Goal: Communication & Community: Share content

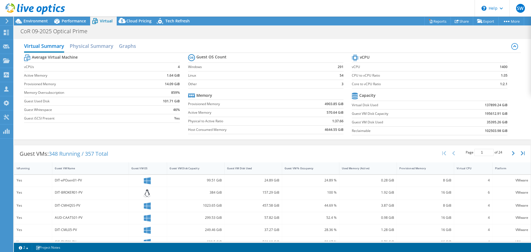
select select "USEast"
select select "USD"
click at [33, 21] on span "Environment" at bounding box center [35, 20] width 24 height 5
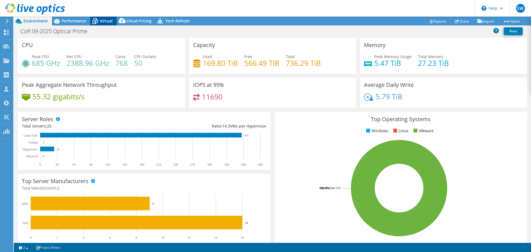
click at [107, 22] on span "Virtual" at bounding box center [106, 20] width 13 height 5
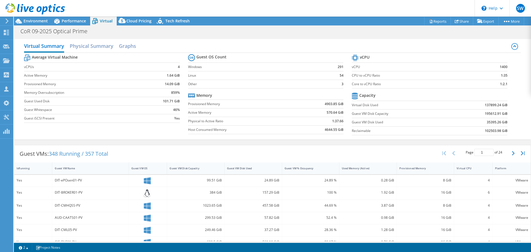
click at [403, 120] on label "Guest VM Disk Used" at bounding box center [400, 122] width 99 height 6
click at [384, 108] on td "Virtual Disk Used" at bounding box center [400, 105] width 99 height 9
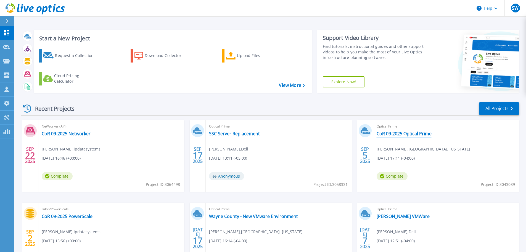
click at [409, 133] on link "CoR 09-2025 Optical Prime" at bounding box center [404, 134] width 55 height 6
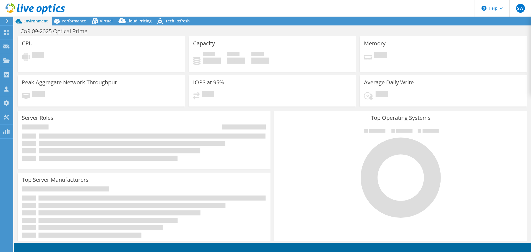
select select "USEast"
select select "USD"
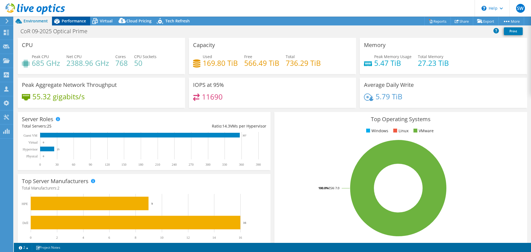
click at [70, 20] on span "Performance" at bounding box center [74, 20] width 24 height 5
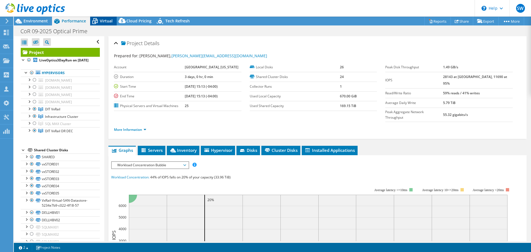
click at [104, 20] on span "Virtual" at bounding box center [106, 20] width 13 height 5
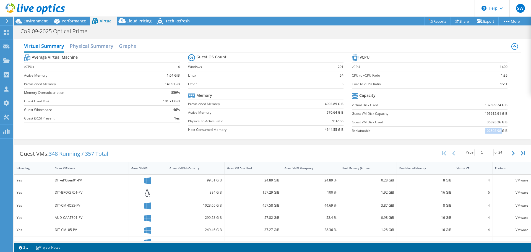
drag, startPoint x: 480, startPoint y: 131, endPoint x: 497, endPoint y: 133, distance: 17.5
click at [497, 133] on td "102503.98 GiB" at bounding box center [478, 130] width 57 height 9
copy b "102503.98"
drag, startPoint x: 319, startPoint y: 144, endPoint x: 289, endPoint y: 124, distance: 35.5
click at [318, 143] on div "Guest VMs: 348 Running / 357 Total Page 1 of 24 5 rows 10 rows 20 rows 25 rows …" at bounding box center [272, 252] width 517 height 220
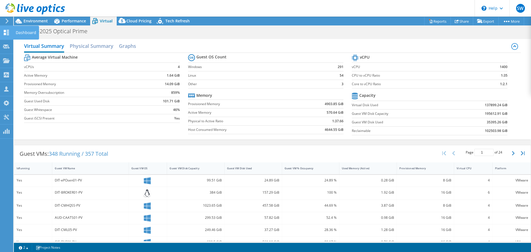
click at [9, 32] on icon at bounding box center [6, 32] width 7 height 5
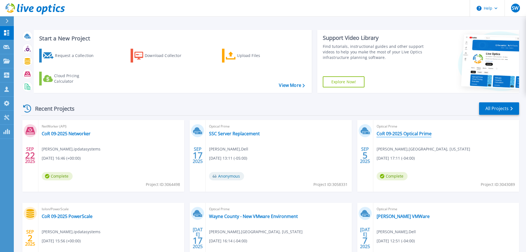
click at [416, 131] on link "CoR 09-2025 Optical Prime" at bounding box center [404, 134] width 55 height 6
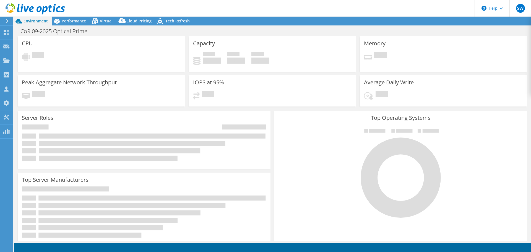
select select "USEast"
select select "USD"
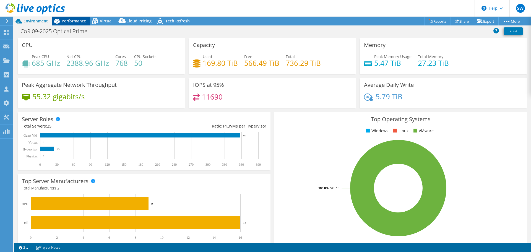
click at [72, 19] on span "Performance" at bounding box center [74, 20] width 24 height 5
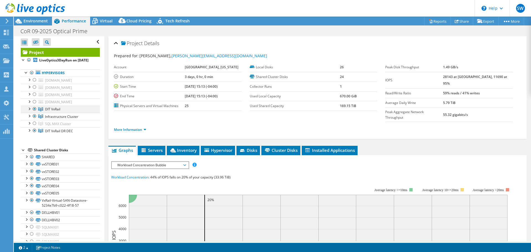
click at [34, 112] on div at bounding box center [35, 109] width 6 height 7
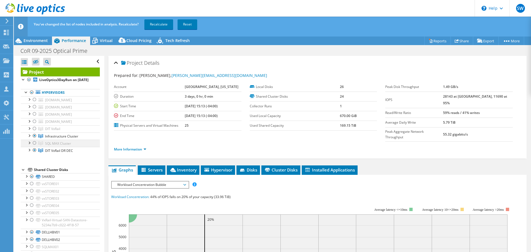
click at [35, 146] on div at bounding box center [35, 143] width 6 height 7
drag, startPoint x: 33, startPoint y: 160, endPoint x: 37, endPoint y: 164, distance: 5.3
click at [34, 139] on div at bounding box center [35, 135] width 6 height 7
click at [35, 153] on div at bounding box center [35, 150] width 6 height 7
click at [157, 22] on link "Recalculate" at bounding box center [158, 24] width 29 height 10
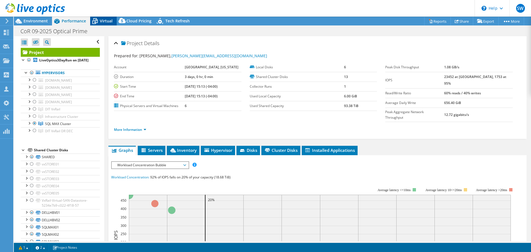
click at [104, 20] on span "Virtual" at bounding box center [106, 20] width 13 height 5
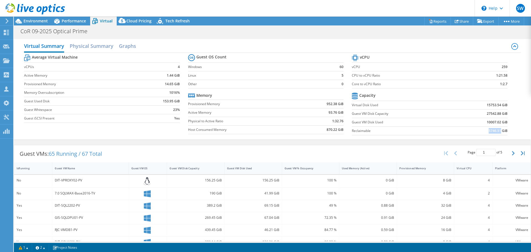
drag, startPoint x: 483, startPoint y: 132, endPoint x: 496, endPoint y: 131, distance: 13.0
click at [496, 131] on td "5746.51 GiB" at bounding box center [480, 130] width 54 height 9
copy b "5746.51"
click at [63, 21] on span "Performance" at bounding box center [74, 20] width 24 height 5
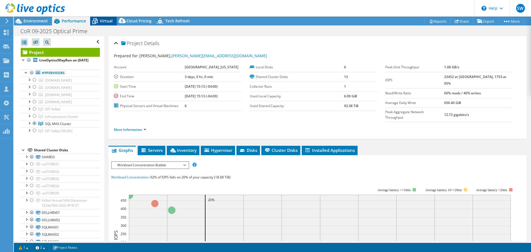
click at [105, 22] on span "Virtual" at bounding box center [106, 20] width 13 height 5
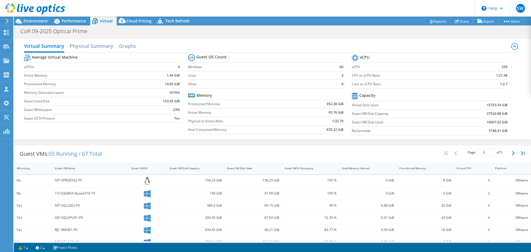
click at [25, 190] on div "No" at bounding box center [33, 194] width 38 height 12
click at [73, 20] on span "Performance" at bounding box center [74, 20] width 24 height 5
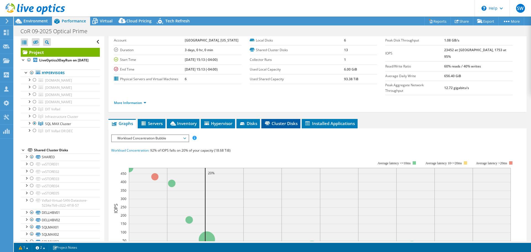
scroll to position [27, 0]
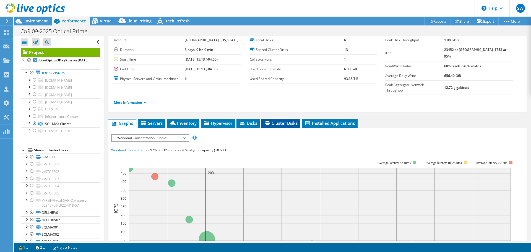
click at [284, 120] on span "Cluster Disks" at bounding box center [280, 123] width 33 height 6
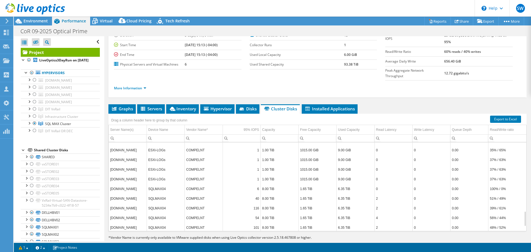
scroll to position [424, 0]
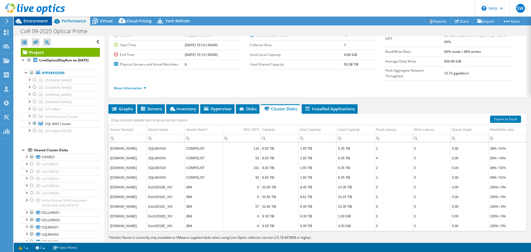
click at [42, 20] on span "Environment" at bounding box center [35, 20] width 24 height 5
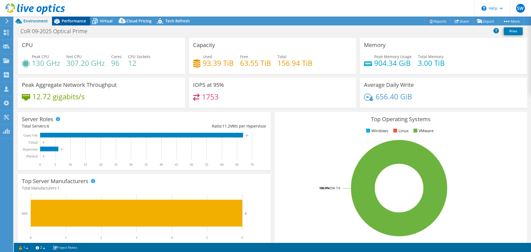
click at [74, 23] on span "Performance" at bounding box center [74, 20] width 24 height 5
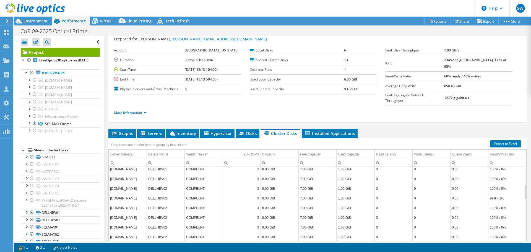
scroll to position [41, 0]
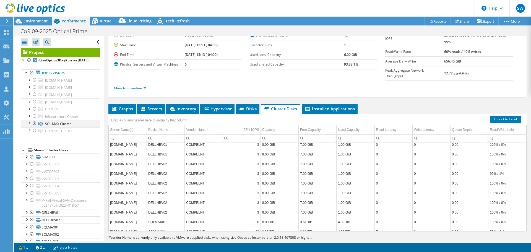
click at [28, 125] on div at bounding box center [29, 123] width 6 height 6
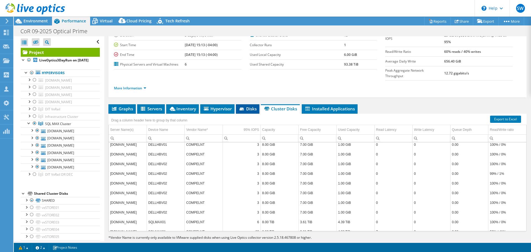
click at [247, 106] on span "Disks" at bounding box center [247, 109] width 18 height 6
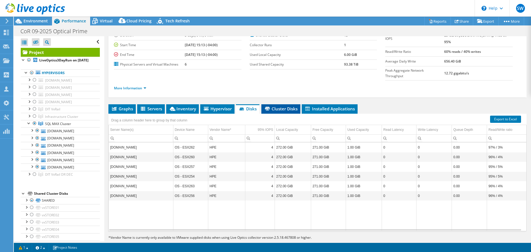
click at [288, 106] on span "Cluster Disks" at bounding box center [280, 109] width 33 height 6
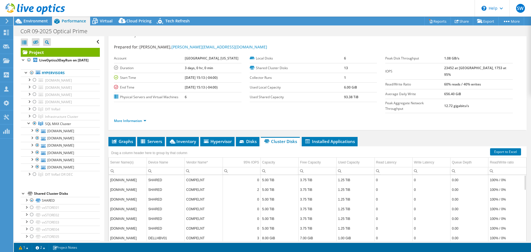
scroll to position [0, 0]
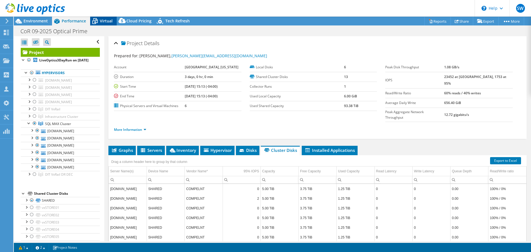
click at [105, 20] on span "Virtual" at bounding box center [106, 20] width 13 height 5
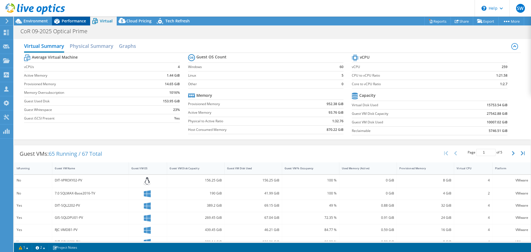
click at [74, 20] on span "Performance" at bounding box center [74, 20] width 24 height 5
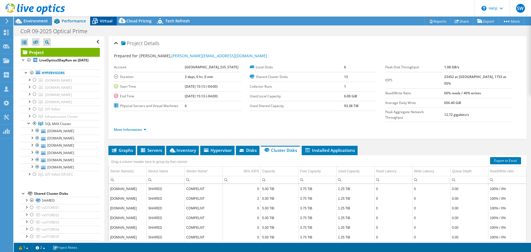
click at [109, 20] on span "Virtual" at bounding box center [106, 20] width 13 height 5
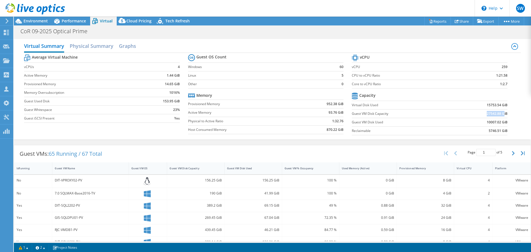
drag, startPoint x: 481, startPoint y: 114, endPoint x: 500, endPoint y: 114, distance: 19.3
click at [500, 114] on td "27542.88 GiB" at bounding box center [480, 113] width 54 height 9
click at [283, 143] on div "Guest VMs: 65 Running / 67 Total Page 1 of 5 5 rows 10 rows 20 rows 25 rows 50 …" at bounding box center [272, 252] width 517 height 220
click at [76, 18] on div "Performance" at bounding box center [71, 21] width 38 height 9
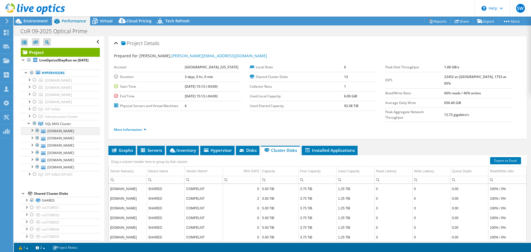
click at [32, 133] on div at bounding box center [32, 130] width 6 height 6
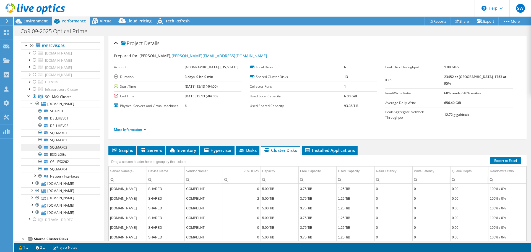
scroll to position [27, 0]
click at [45, 155] on icon at bounding box center [46, 154] width 4 height 3
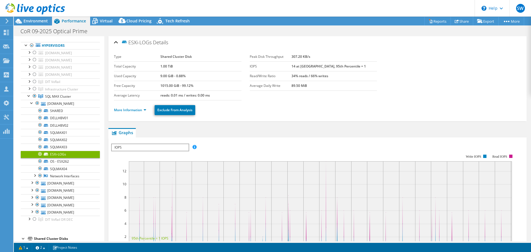
scroll to position [0, 0]
click at [62, 122] on link "DELLHBV01" at bounding box center [60, 117] width 79 height 7
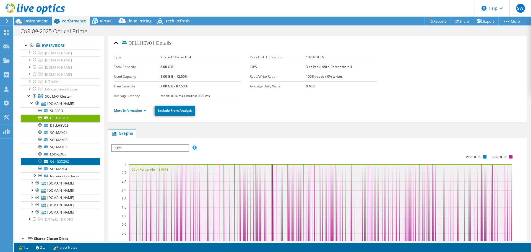
click at [47, 162] on icon at bounding box center [46, 161] width 4 height 3
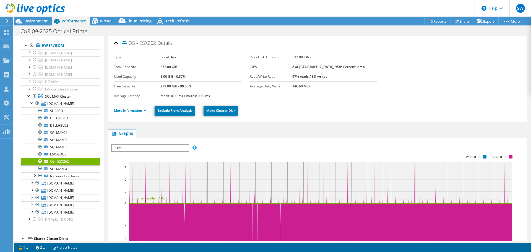
click at [40, 164] on div at bounding box center [40, 161] width 6 height 7
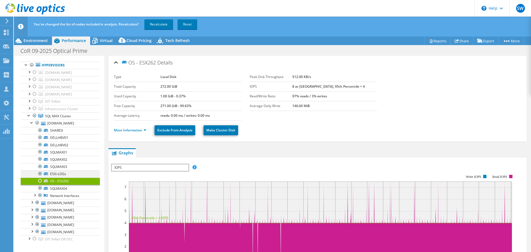
click at [39, 177] on div at bounding box center [40, 173] width 6 height 7
click at [41, 148] on div at bounding box center [40, 144] width 6 height 7
click at [40, 141] on div at bounding box center [40, 137] width 6 height 7
click at [41, 141] on div at bounding box center [40, 137] width 6 height 7
click at [40, 148] on div at bounding box center [40, 144] width 6 height 7
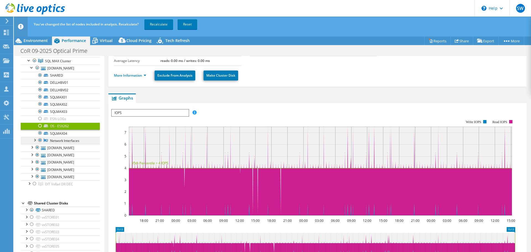
scroll to position [83, 0]
click at [33, 149] on div at bounding box center [32, 147] width 6 height 6
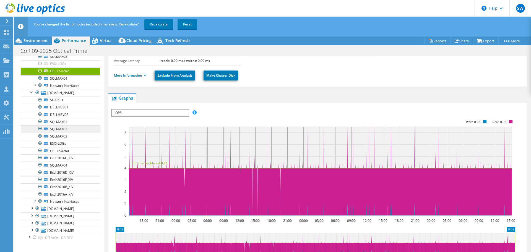
scroll to position [138, 0]
click at [39, 146] on div at bounding box center [40, 143] width 6 height 7
click at [42, 153] on div at bounding box center [40, 150] width 6 height 7
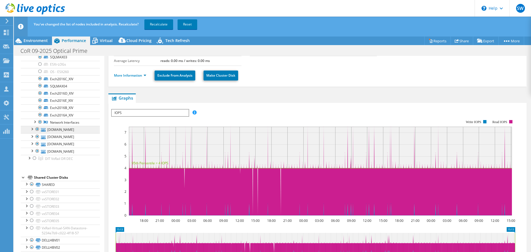
scroll to position [215, 0]
click at [34, 133] on div at bounding box center [32, 130] width 6 height 6
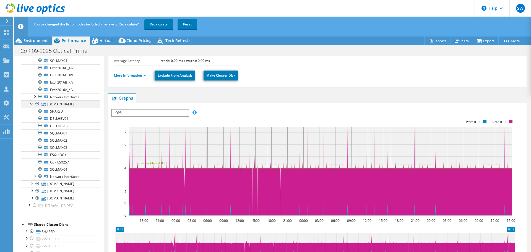
scroll to position [242, 0]
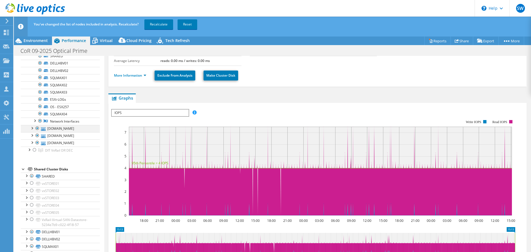
click at [32, 130] on div at bounding box center [32, 128] width 6 height 6
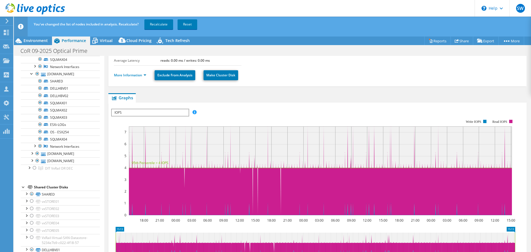
scroll to position [56, 0]
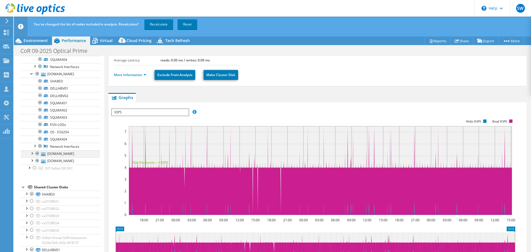
click at [30, 156] on div at bounding box center [32, 153] width 6 height 6
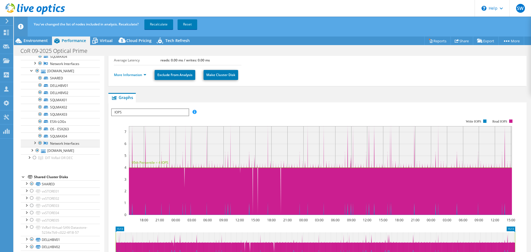
scroll to position [434, 0]
click at [32, 152] on div at bounding box center [32, 150] width 6 height 6
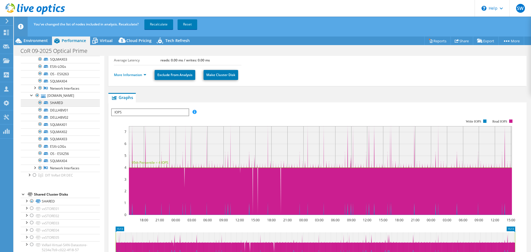
scroll to position [489, 0]
click at [40, 149] on div at bounding box center [40, 145] width 6 height 7
click at [40, 156] on div at bounding box center [40, 152] width 6 height 7
click at [41, 69] on div at bounding box center [40, 66] width 6 height 7
click at [40, 77] on div at bounding box center [40, 73] width 6 height 7
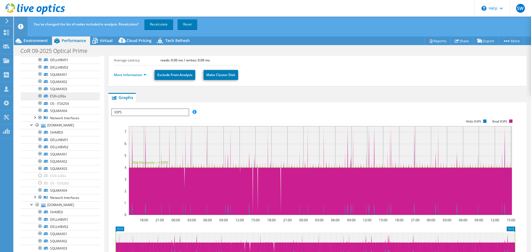
scroll to position [379, 0]
click at [38, 107] on div at bounding box center [40, 103] width 6 height 7
click at [41, 100] on div at bounding box center [40, 96] width 6 height 7
click at [41, 121] on div at bounding box center [40, 117] width 6 height 7
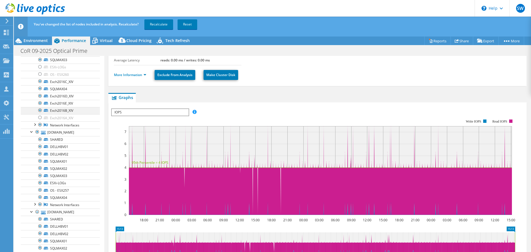
click at [40, 114] on div at bounding box center [40, 110] width 6 height 7
click at [40, 106] on div at bounding box center [40, 103] width 6 height 7
drag, startPoint x: 39, startPoint y: 129, endPoint x: 41, endPoint y: 127, distance: 3.2
click at [39, 99] on div at bounding box center [40, 96] width 6 height 7
click at [39, 85] on div at bounding box center [40, 81] width 6 height 7
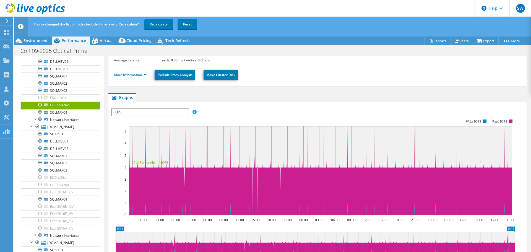
scroll to position [103, 0]
click at [159, 24] on link "Recalculate" at bounding box center [158, 24] width 29 height 10
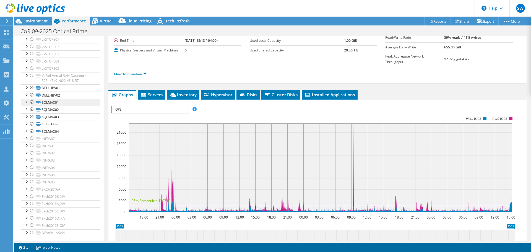
scroll to position [124, 0]
click at [26, 112] on div at bounding box center [26, 109] width 6 height 6
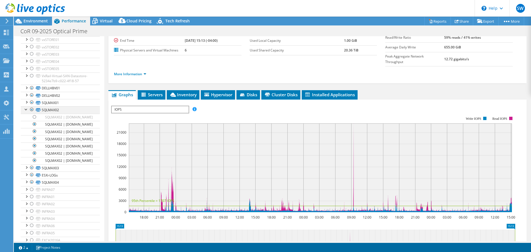
click at [26, 112] on div at bounding box center [26, 109] width 6 height 6
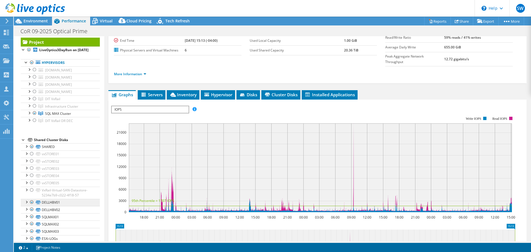
scroll to position [0, 0]
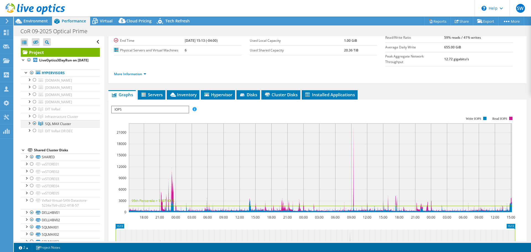
click at [30, 125] on div at bounding box center [29, 123] width 6 height 6
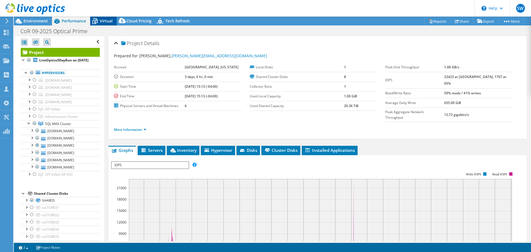
click at [106, 22] on span "Virtual" at bounding box center [106, 20] width 13 height 5
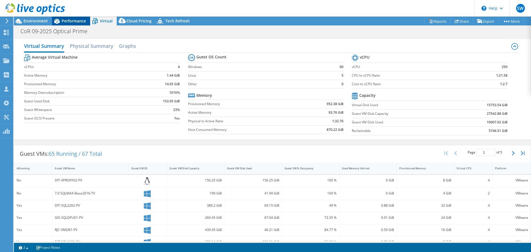
click at [75, 22] on span "Performance" at bounding box center [74, 20] width 24 height 5
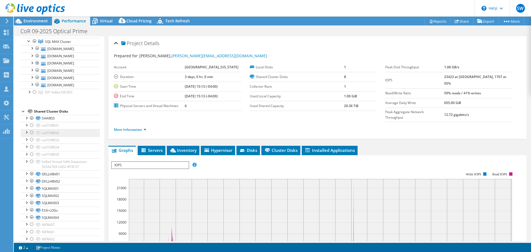
scroll to position [82, 0]
click at [33, 86] on div at bounding box center [32, 84] width 6 height 6
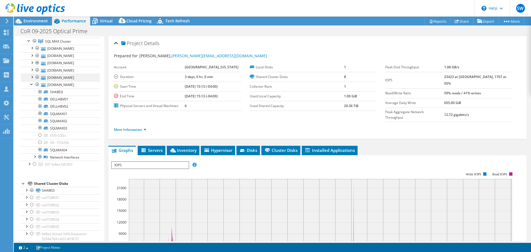
click at [31, 79] on div at bounding box center [32, 77] width 6 height 6
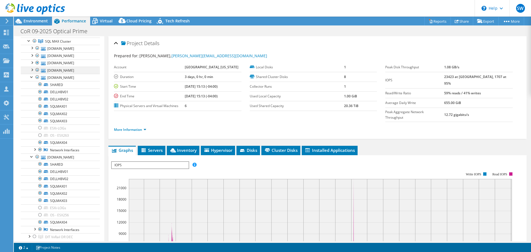
click at [31, 72] on div at bounding box center [32, 70] width 6 height 6
click at [33, 65] on div at bounding box center [32, 62] width 6 height 6
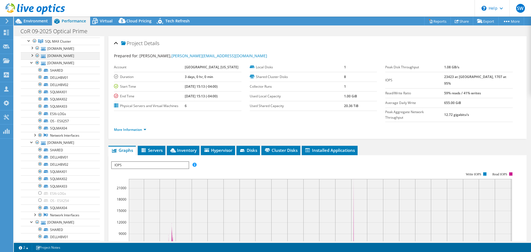
click at [32, 58] on div at bounding box center [32, 55] width 6 height 6
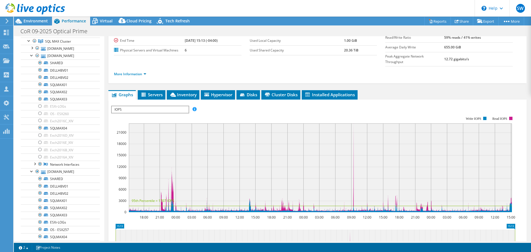
scroll to position [83, 0]
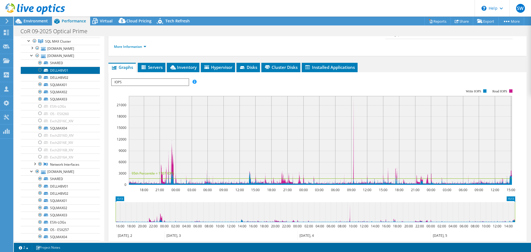
click at [86, 74] on link "DELLHBV01" at bounding box center [60, 70] width 79 height 7
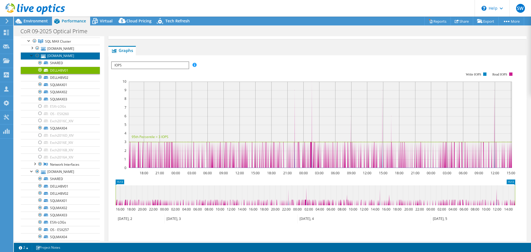
click at [52, 59] on link "dit-esx260-p.richva.ci.richmond.va.us" at bounding box center [60, 55] width 79 height 7
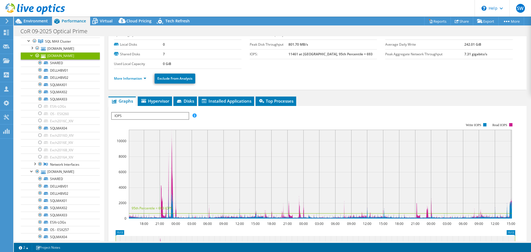
scroll to position [0, 0]
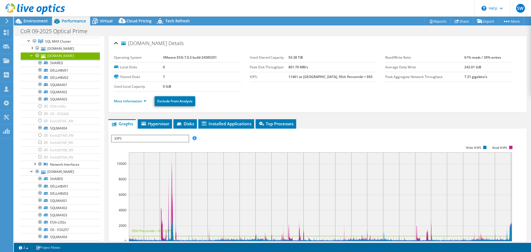
drag, startPoint x: 229, startPoint y: 44, endPoint x: 127, endPoint y: 44, distance: 102.5
click at [127, 44] on div "dit-esx260-p.richva.ci.richmond.va.us Details" at bounding box center [317, 44] width 407 height 12
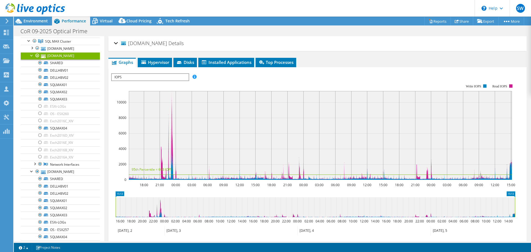
copy h2 "dit-esx260-p.richva.ci.richmond.va.us Details"
click at [284, 78] on rect at bounding box center [313, 132] width 404 height 111
drag, startPoint x: 279, startPoint y: 79, endPoint x: 313, endPoint y: 84, distance: 35.0
click at [279, 79] on rect at bounding box center [313, 132] width 404 height 111
click at [340, 62] on ul "Graphs Servers Inventory Hypervisor Disks Cluster Disks Installed Applications" at bounding box center [317, 62] width 418 height 9
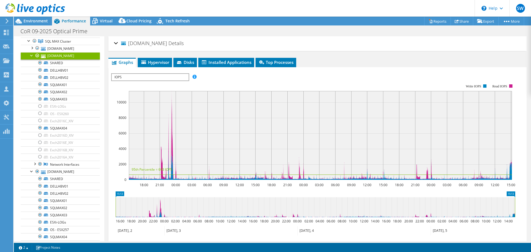
click at [384, 74] on div "IOPS Disk Throughput IO Size Latency Queue Depth CPU Percentage Memory Page Fau…" at bounding box center [317, 76] width 412 height 7
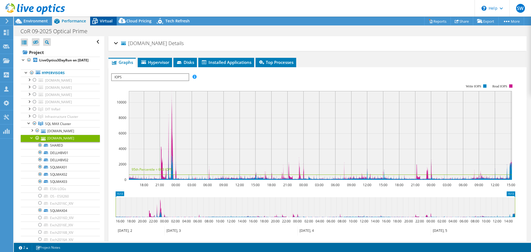
click at [105, 19] on span "Virtual" at bounding box center [106, 20] width 13 height 5
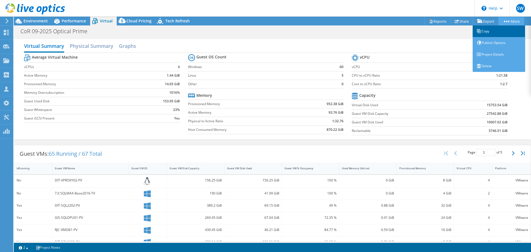
click at [491, 31] on link "Copy" at bounding box center [498, 31] width 52 height 12
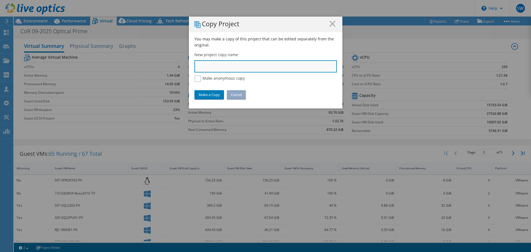
click at [224, 66] on input "text" at bounding box center [265, 66] width 142 height 12
type input "CoR SQL-only cluster sizing"
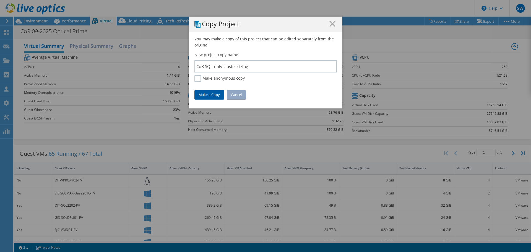
click at [210, 94] on link "Make a Copy" at bounding box center [209, 94] width 30 height 9
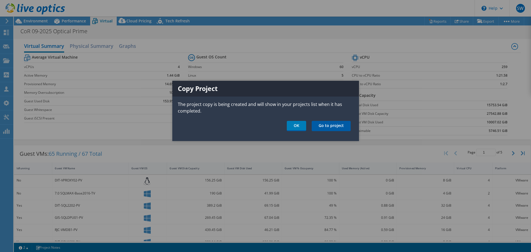
click at [337, 125] on link "Go to project" at bounding box center [330, 126] width 39 height 10
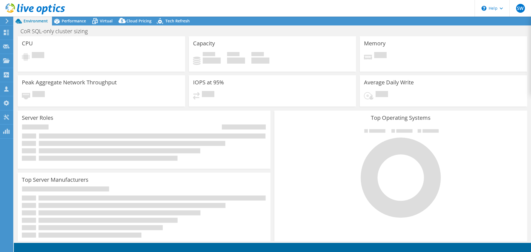
select select "USD"
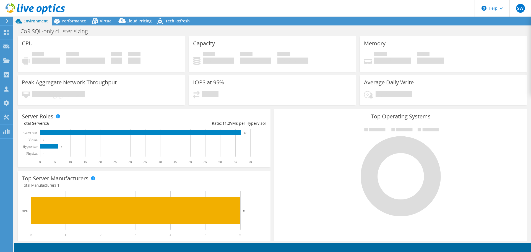
click at [176, 102] on div "12.72 gigabits/s" at bounding box center [101, 97] width 159 height 12
click at [72, 19] on span "Performance" at bounding box center [74, 20] width 24 height 5
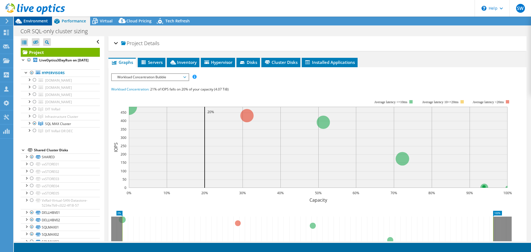
click at [30, 23] on span "Environment" at bounding box center [35, 20] width 24 height 5
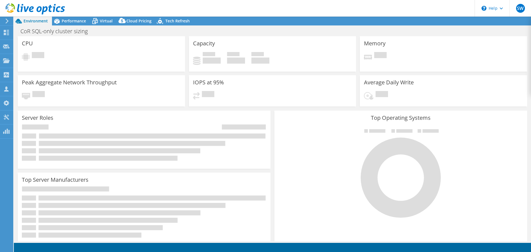
select select "USD"
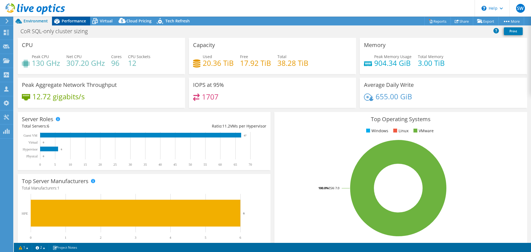
click at [72, 20] on span "Performance" at bounding box center [74, 20] width 24 height 5
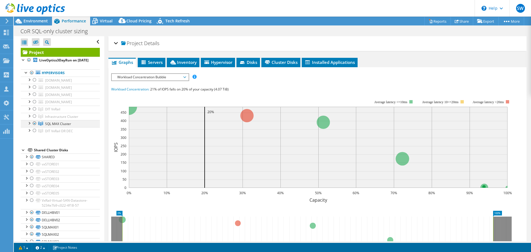
click at [29, 125] on div at bounding box center [29, 123] width 6 height 6
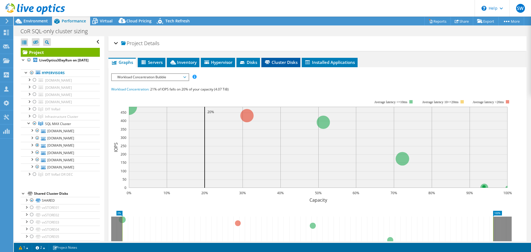
click at [285, 62] on span "Cluster Disks" at bounding box center [280, 62] width 33 height 6
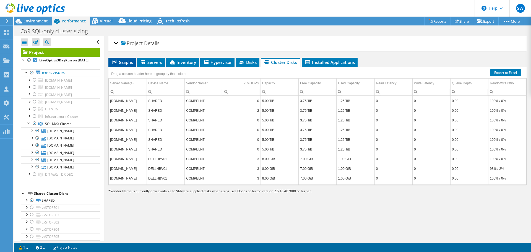
click at [122, 61] on span "Graphs" at bounding box center [122, 62] width 22 height 6
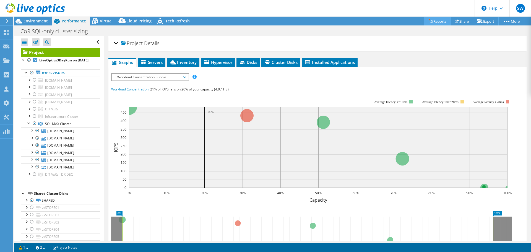
click at [434, 20] on link "Reports" at bounding box center [437, 21] width 27 height 9
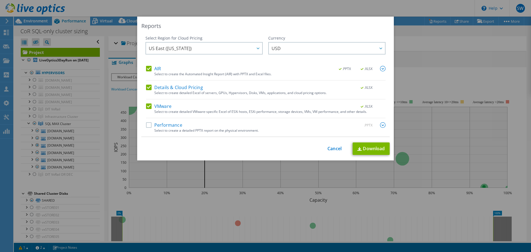
drag, startPoint x: 147, startPoint y: 121, endPoint x: 149, endPoint y: 122, distance: 2.9
click at [147, 121] on div "AIR .PPTX .XLSX Select to create the Automated Insight Report (AIR) with PPTX a…" at bounding box center [265, 101] width 239 height 71
click at [148, 125] on label "Performance" at bounding box center [164, 125] width 36 height 6
click at [0, 0] on input "Performance" at bounding box center [0, 0] width 0 height 0
click at [365, 146] on link "Download" at bounding box center [370, 148] width 37 height 12
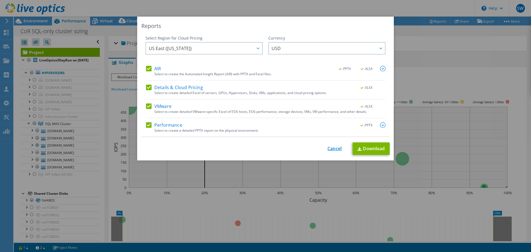
click at [330, 147] on link "Cancel" at bounding box center [334, 148] width 14 height 5
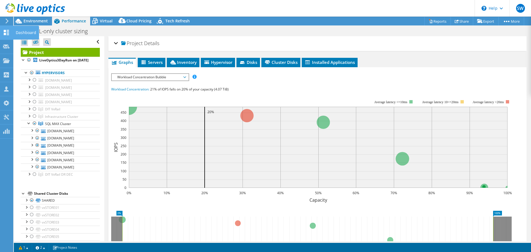
click at [8, 32] on icon at bounding box center [6, 32] width 7 height 5
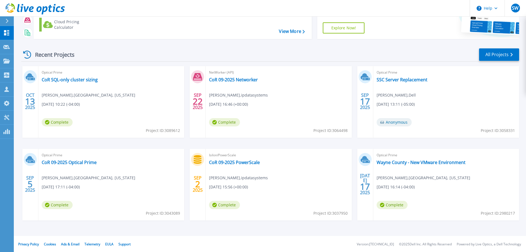
scroll to position [54, 0]
click at [85, 160] on link "CoR 09-2025 Optical Prime" at bounding box center [69, 162] width 55 height 6
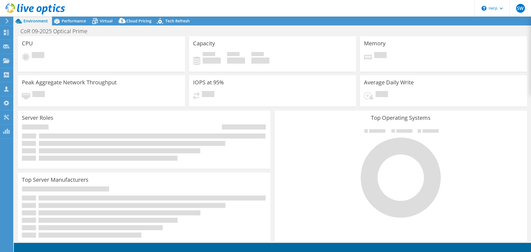
select select "USD"
select select "USEast"
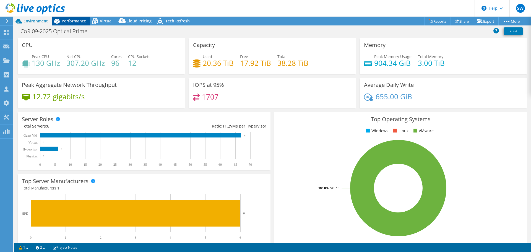
click at [69, 19] on span "Performance" at bounding box center [74, 20] width 24 height 5
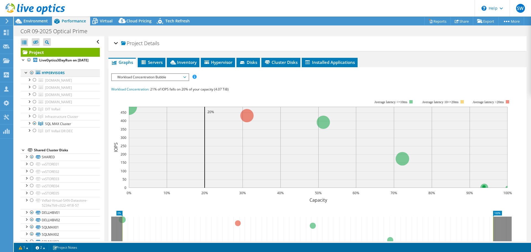
click at [32, 76] on div at bounding box center [32, 72] width 6 height 7
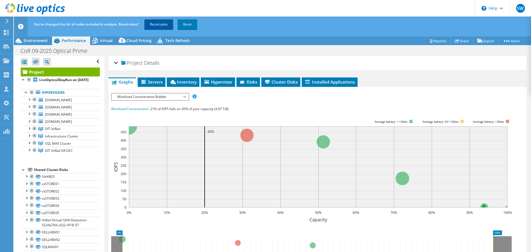
click at [163, 24] on link "Recalculate" at bounding box center [158, 24] width 29 height 10
click at [30, 152] on div at bounding box center [29, 150] width 6 height 6
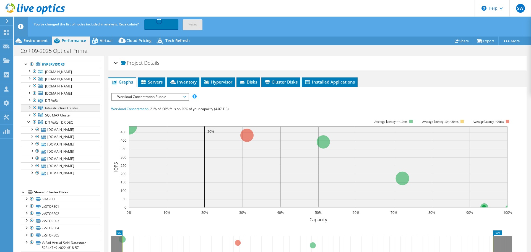
scroll to position [28, 0]
click at [28, 103] on div at bounding box center [29, 100] width 6 height 6
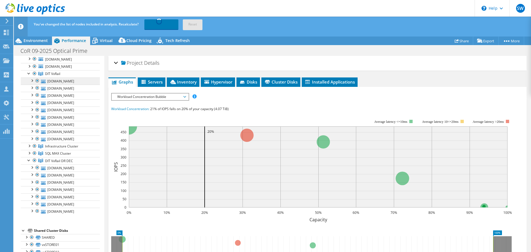
scroll to position [55, 0]
click at [29, 75] on div at bounding box center [29, 73] width 6 height 6
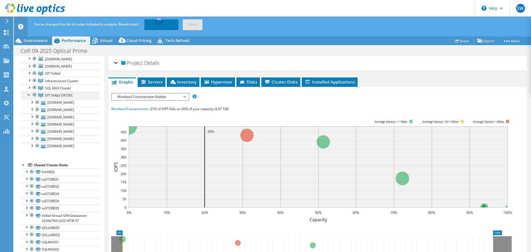
click at [29, 97] on div at bounding box center [29, 94] width 6 height 6
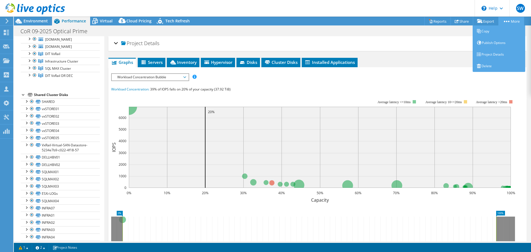
click at [511, 21] on link "More" at bounding box center [511, 21] width 26 height 9
click at [485, 31] on link "Copy" at bounding box center [498, 31] width 52 height 12
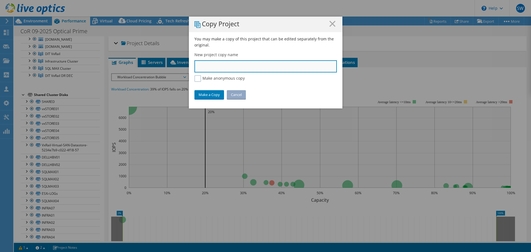
click at [209, 67] on input "text" at bounding box center [265, 66] width 142 height 12
type input "CoR Everything"
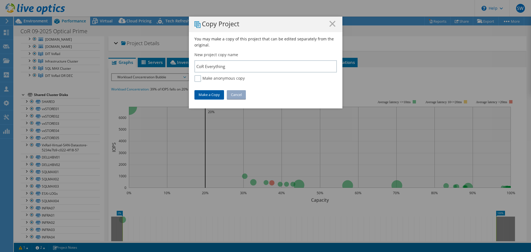
click at [206, 95] on link "Make a Copy" at bounding box center [209, 94] width 30 height 9
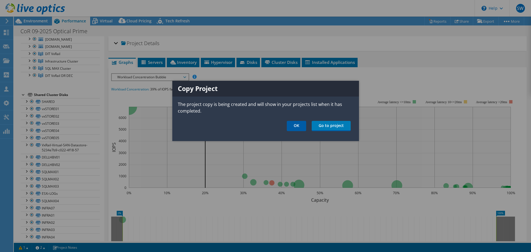
click at [295, 126] on link "OK" at bounding box center [296, 126] width 19 height 10
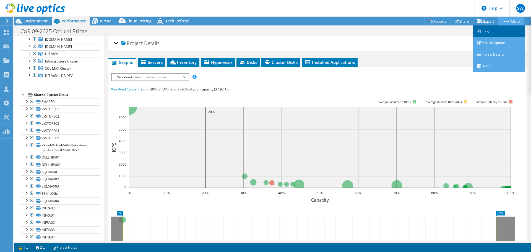
click at [487, 34] on link "Copy" at bounding box center [498, 31] width 52 height 12
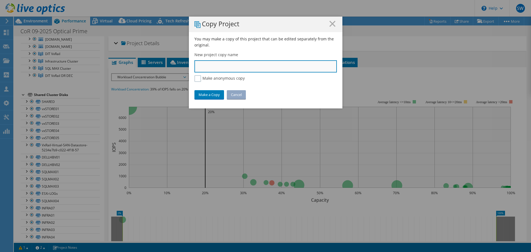
click at [209, 67] on input "text" at bounding box center [265, 66] width 142 height 12
type input "CoR Prod no SQL"
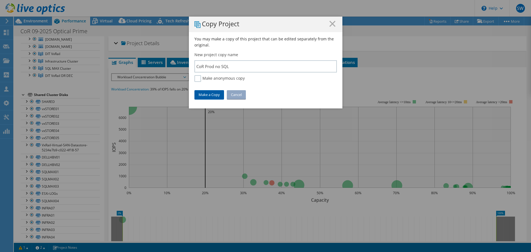
click at [210, 94] on link "Make a Copy" at bounding box center [209, 94] width 30 height 9
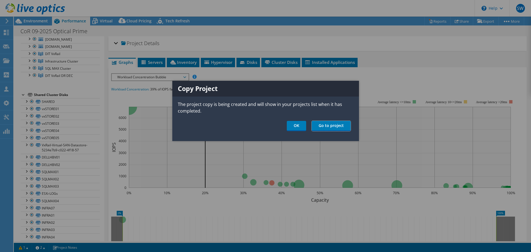
click at [330, 127] on link "Go to project" at bounding box center [330, 126] width 39 height 10
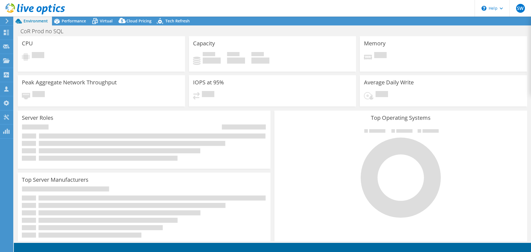
select select "USD"
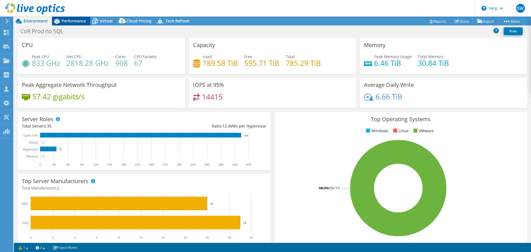
click at [72, 23] on span "Performance" at bounding box center [74, 20] width 24 height 5
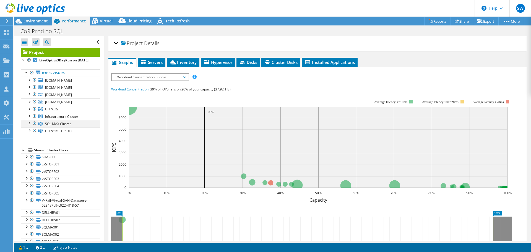
click at [30, 125] on div at bounding box center [29, 123] width 6 height 6
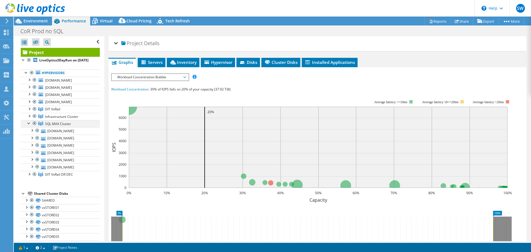
click at [33, 127] on div at bounding box center [35, 123] width 6 height 7
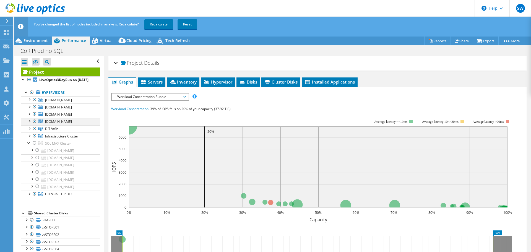
click at [35, 125] on div at bounding box center [35, 121] width 6 height 7
click at [36, 117] on div at bounding box center [35, 114] width 6 height 7
click at [35, 110] on div at bounding box center [35, 106] width 6 height 7
click at [33, 103] on div at bounding box center [35, 99] width 6 height 7
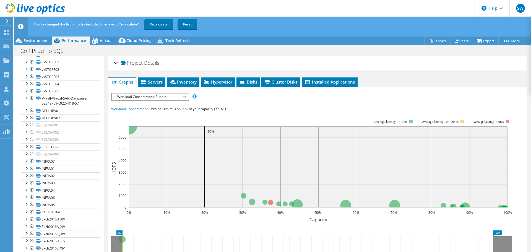
scroll to position [165, 0]
click at [32, 149] on div at bounding box center [32, 146] width 6 height 7
click at [33, 149] on div at bounding box center [32, 146] width 6 height 7
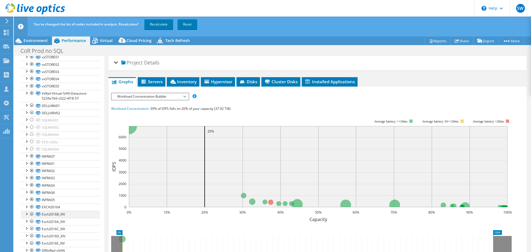
click at [27, 214] on div at bounding box center [26, 214] width 6 height 6
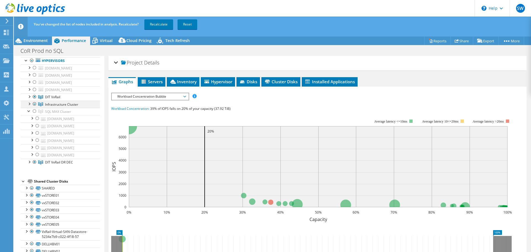
scroll to position [31, 0]
click at [164, 25] on link "Recalculate" at bounding box center [158, 24] width 29 height 10
click at [29, 99] on div at bounding box center [29, 97] width 6 height 6
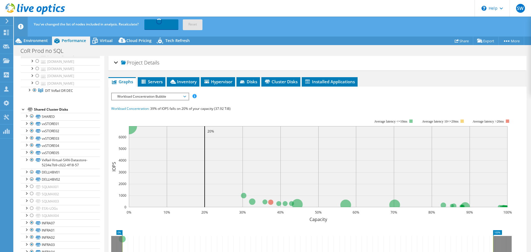
scroll to position [169, 0]
click at [30, 34] on div at bounding box center [29, 31] width 6 height 6
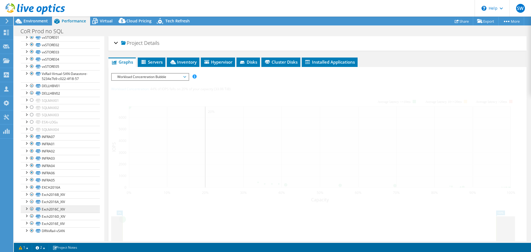
scroll to position [151, 0]
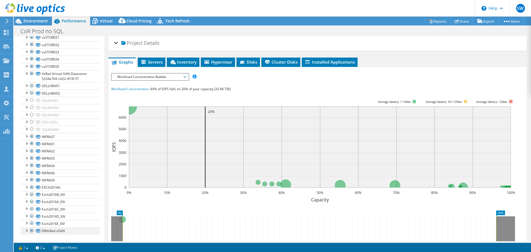
click at [27, 230] on div at bounding box center [26, 230] width 6 height 6
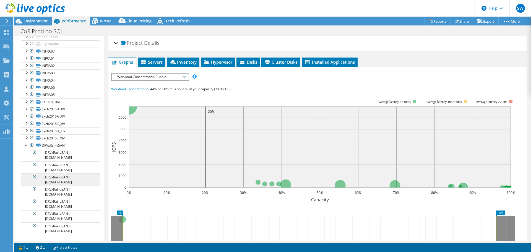
scroll to position [237, 0]
click at [25, 144] on div at bounding box center [26, 145] width 6 height 6
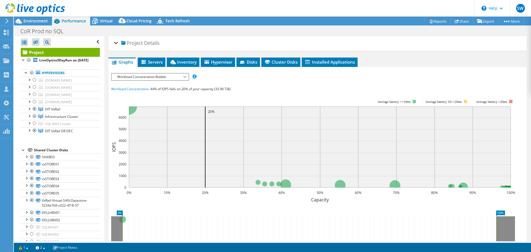
scroll to position [0, 0]
click at [107, 19] on span "Virtual" at bounding box center [106, 20] width 13 height 5
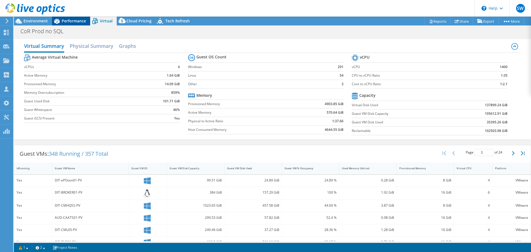
click at [69, 20] on span "Performance" at bounding box center [74, 20] width 24 height 5
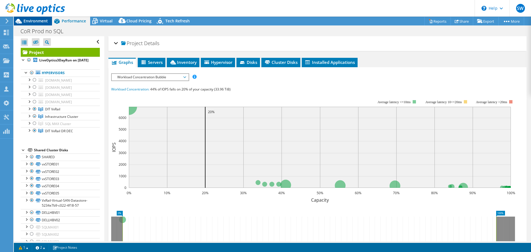
click at [44, 20] on span "Environment" at bounding box center [35, 20] width 24 height 5
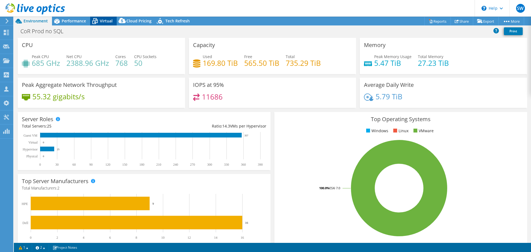
click at [107, 19] on span "Virtual" at bounding box center [106, 20] width 13 height 5
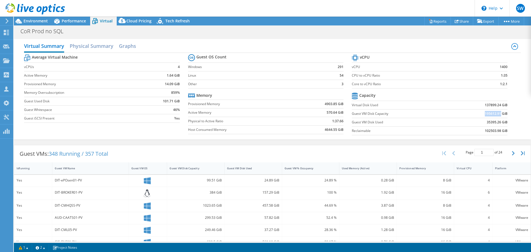
drag, startPoint x: 481, startPoint y: 114, endPoint x: 497, endPoint y: 115, distance: 15.8
click at [496, 114] on b "195612.91 GiB" at bounding box center [495, 114] width 23 height 6
copy b "195612.91"
click at [120, 154] on div "Guest VMs: 348 Running / 357 Total Page 1 of 24 5 rows 10 rows 20 rows 25 rows …" at bounding box center [272, 153] width 516 height 17
click at [432, 19] on link "Reports" at bounding box center [437, 21] width 27 height 9
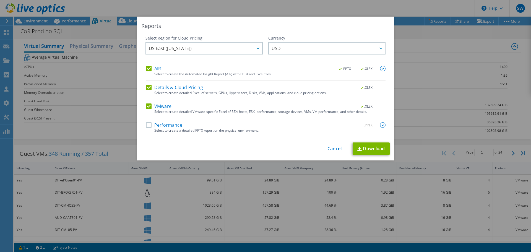
drag, startPoint x: 145, startPoint y: 124, endPoint x: 206, endPoint y: 127, distance: 60.3
click at [146, 124] on label "Performance" at bounding box center [164, 125] width 36 height 6
click at [0, 0] on input "Performance" at bounding box center [0, 0] width 0 height 0
click at [369, 148] on link "Download" at bounding box center [370, 148] width 37 height 12
click at [2, 241] on div "Reports Select Region for Cloud Pricing Asia Pacific (Hong Kong) Asia Pacific (…" at bounding box center [265, 126] width 531 height 252
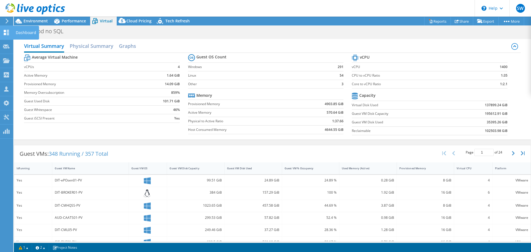
click at [6, 31] on use at bounding box center [6, 32] width 5 height 5
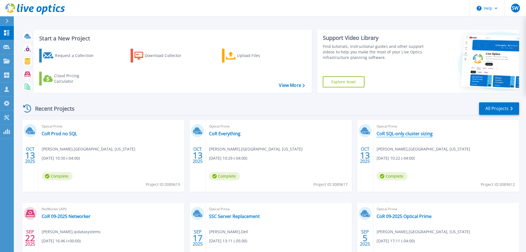
click at [403, 134] on link "CoR SQL-only cluster sizing" at bounding box center [405, 134] width 56 height 6
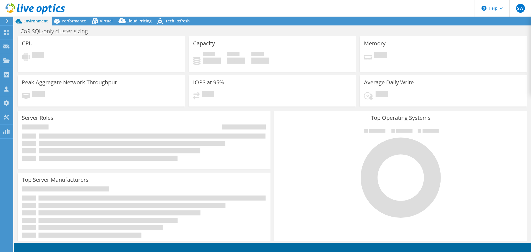
select select "USD"
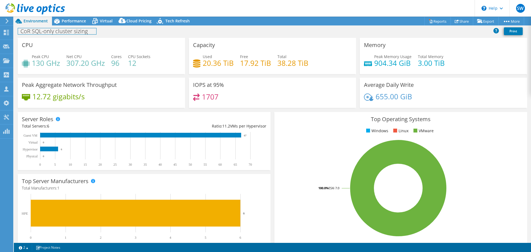
click at [77, 27] on div "CoR SQL-only cluster sizing Print" at bounding box center [272, 31] width 517 height 10
click at [76, 22] on span "Performance" at bounding box center [74, 20] width 24 height 5
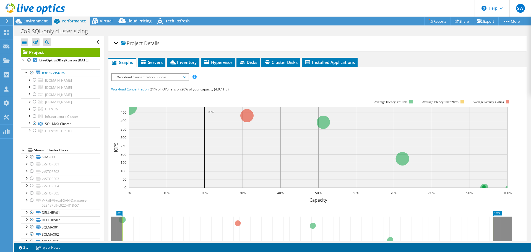
click at [116, 43] on div "Project Details" at bounding box center [317, 44] width 407 height 12
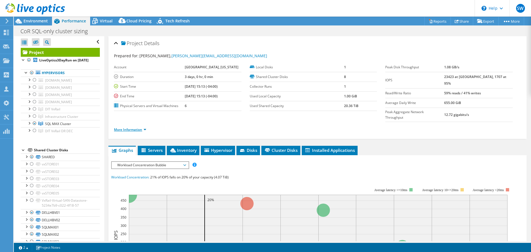
click at [131, 127] on link "More Information" at bounding box center [130, 129] width 32 height 5
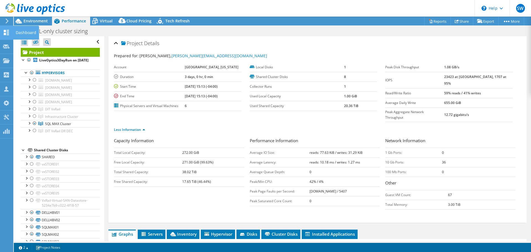
click at [7, 31] on icon at bounding box center [6, 32] width 7 height 5
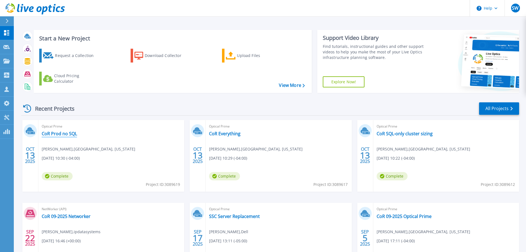
click at [65, 133] on link "CoR Prod no SQL" at bounding box center [59, 134] width 35 height 6
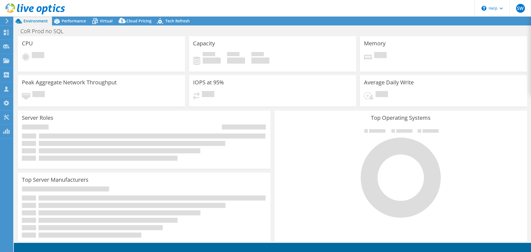
select select "USD"
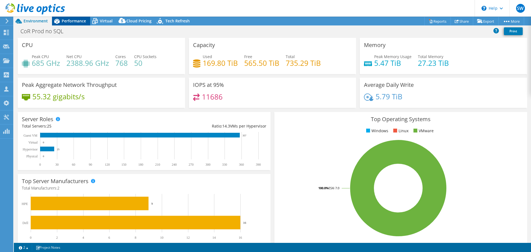
click at [72, 22] on span "Performance" at bounding box center [74, 20] width 24 height 5
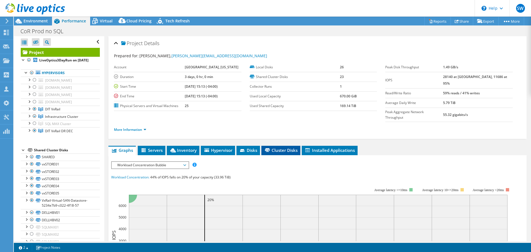
click at [290, 146] on li "Cluster Disks" at bounding box center [280, 150] width 39 height 9
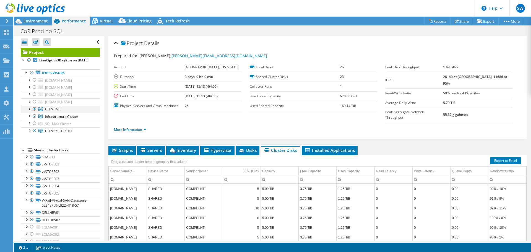
click at [29, 111] on div at bounding box center [29, 109] width 6 height 6
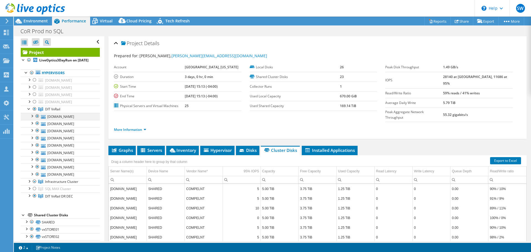
click at [32, 118] on div at bounding box center [32, 116] width 6 height 6
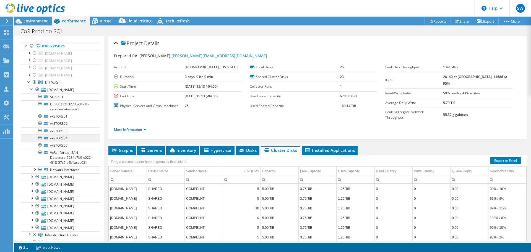
scroll to position [27, 0]
click at [57, 100] on link "SHARED" at bounding box center [60, 96] width 79 height 7
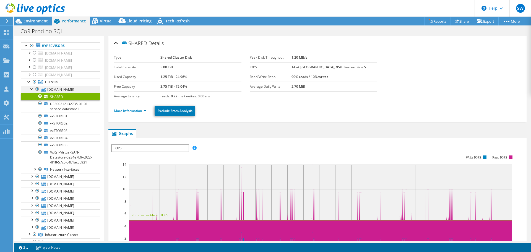
click at [31, 91] on div at bounding box center [32, 89] width 6 height 6
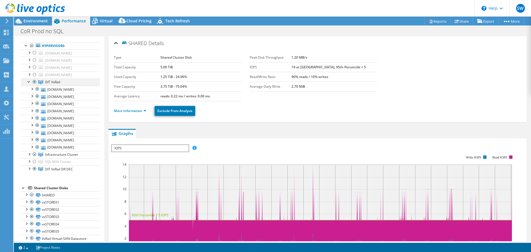
click at [28, 84] on div at bounding box center [29, 81] width 6 height 6
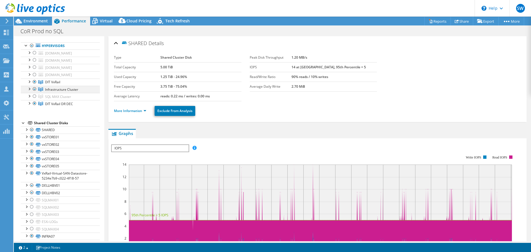
click at [29, 91] on div at bounding box center [29, 89] width 6 height 6
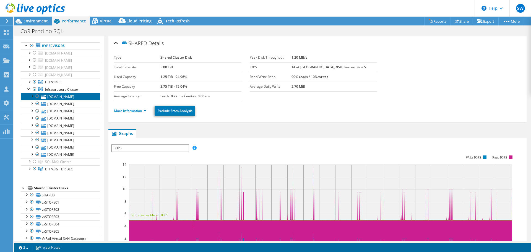
click at [56, 100] on link "[DOMAIN_NAME]" at bounding box center [60, 96] width 79 height 7
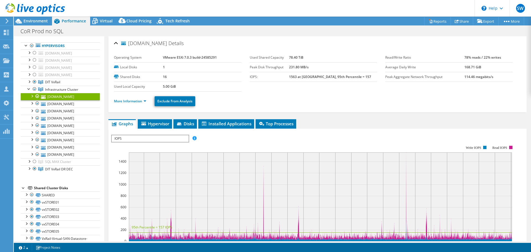
click at [33, 98] on div at bounding box center [32, 96] width 6 height 6
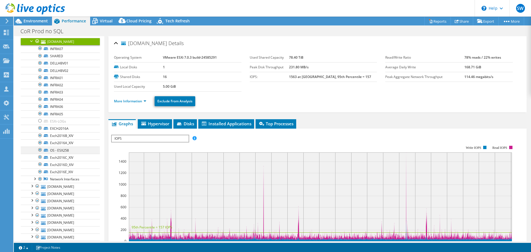
scroll to position [82, 0]
click at [39, 153] on div at bounding box center [40, 149] width 6 height 7
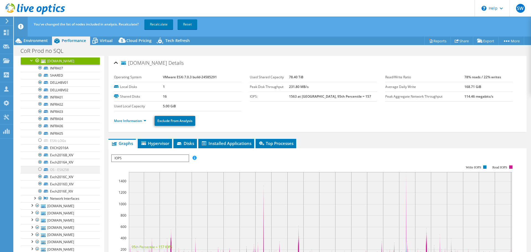
click at [40, 172] on div at bounding box center [40, 169] width 6 height 7
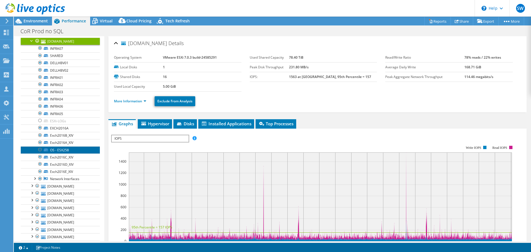
click at [61, 153] on link "OS - ESX258" at bounding box center [60, 149] width 79 height 7
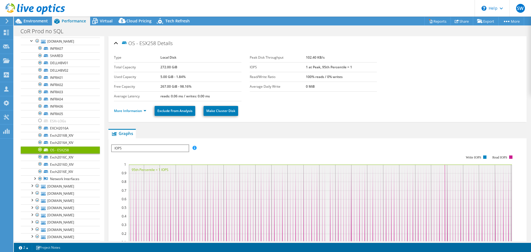
click at [40, 153] on div at bounding box center [40, 149] width 6 height 7
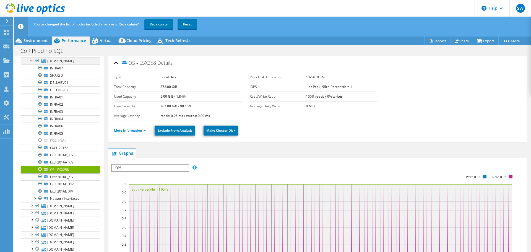
click at [31, 63] on div at bounding box center [32, 60] width 6 height 6
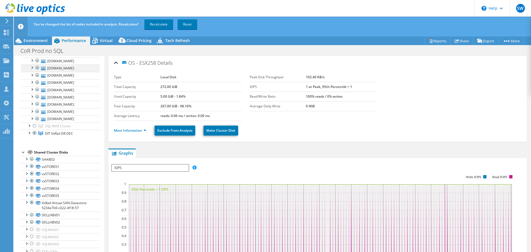
click at [32, 70] on div at bounding box center [32, 67] width 6 height 6
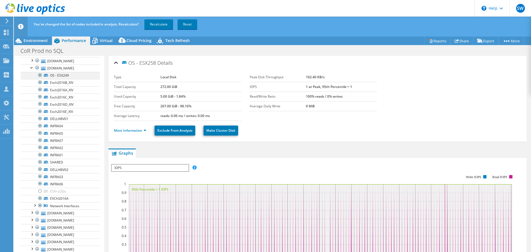
click at [39, 78] on div at bounding box center [40, 75] width 6 height 7
click at [31, 70] on div at bounding box center [32, 67] width 6 height 6
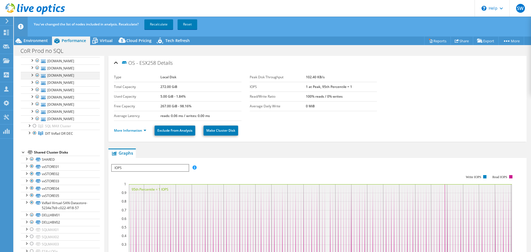
click at [31, 77] on div at bounding box center [32, 75] width 6 height 6
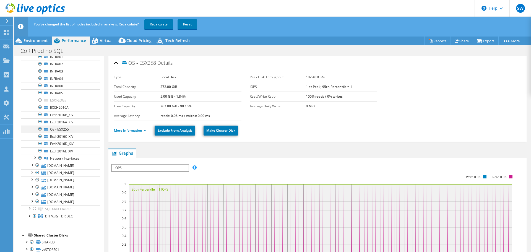
scroll to position [137, 0]
click at [39, 132] on div at bounding box center [40, 128] width 6 height 7
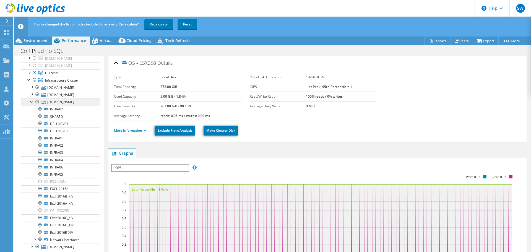
scroll to position [55, 0]
click at [31, 105] on div at bounding box center [32, 102] width 6 height 6
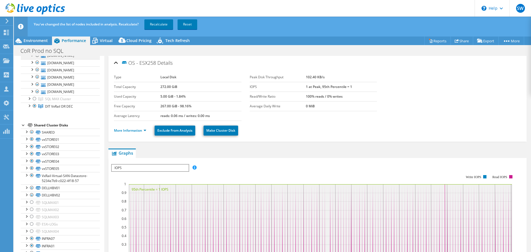
click at [33, 57] on div at bounding box center [32, 55] width 6 height 6
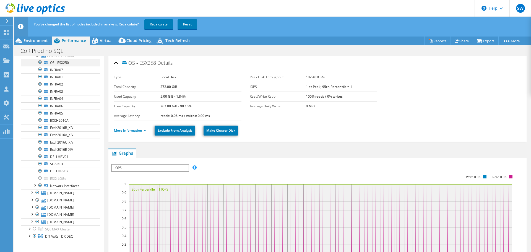
click at [40, 65] on div at bounding box center [40, 62] width 6 height 7
click at [32, 57] on div at bounding box center [32, 55] width 6 height 6
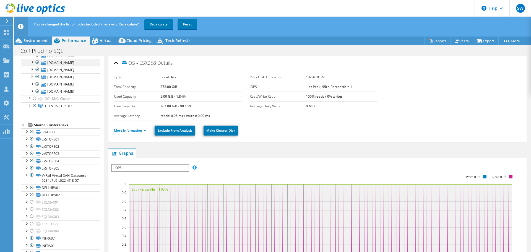
click at [30, 64] on div at bounding box center [32, 62] width 6 height 6
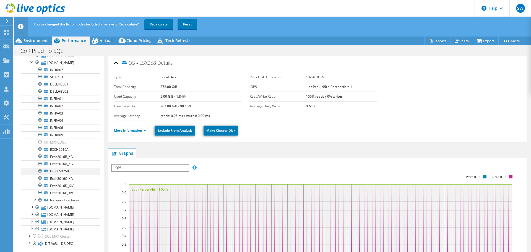
click at [41, 174] on div at bounding box center [40, 170] width 6 height 7
click at [32, 64] on div at bounding box center [32, 62] width 6 height 6
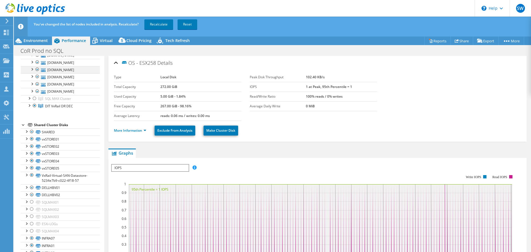
click at [33, 72] on div at bounding box center [32, 69] width 6 height 6
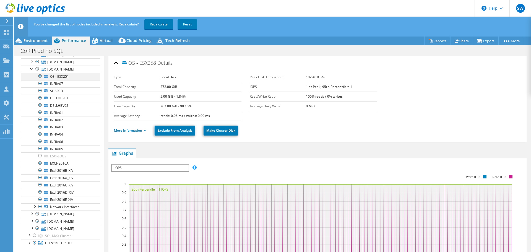
scroll to position [110, 0]
click at [38, 80] on div at bounding box center [40, 76] width 6 height 7
click at [30, 71] on div at bounding box center [32, 69] width 6 height 6
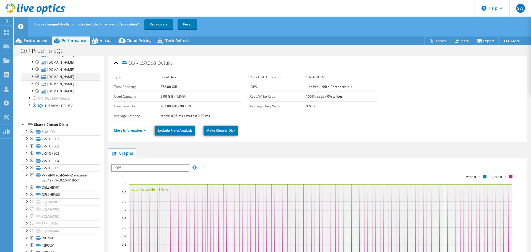
click at [32, 78] on div at bounding box center [32, 76] width 6 height 6
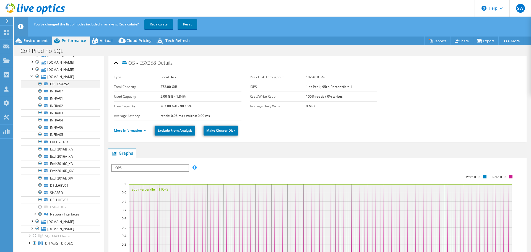
click at [42, 87] on div at bounding box center [40, 83] width 6 height 7
click at [31, 78] on div at bounding box center [32, 76] width 6 height 6
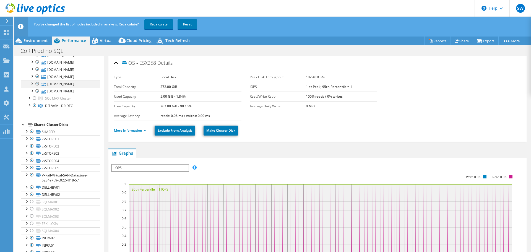
click at [31, 86] on div at bounding box center [32, 83] width 6 height 6
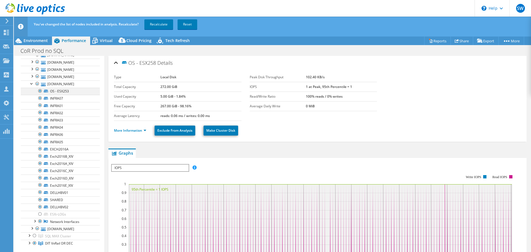
click at [39, 94] on div at bounding box center [40, 91] width 6 height 7
click at [31, 86] on div at bounding box center [32, 83] width 6 height 6
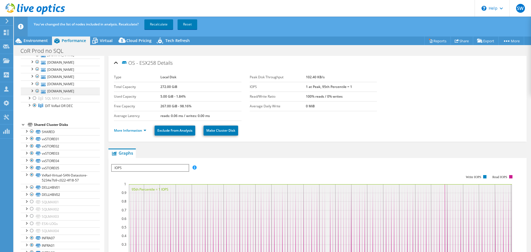
click at [33, 93] on div at bounding box center [32, 91] width 6 height 6
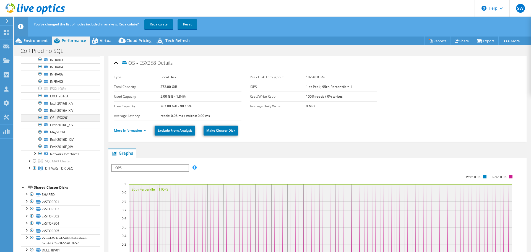
scroll to position [192, 0]
click at [39, 120] on div at bounding box center [40, 117] width 6 height 7
click at [31, 11] on div at bounding box center [32, 8] width 6 height 6
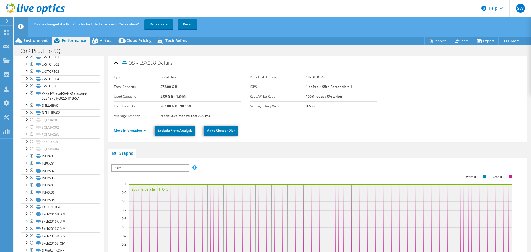
click at [29, 26] on div at bounding box center [29, 23] width 6 height 6
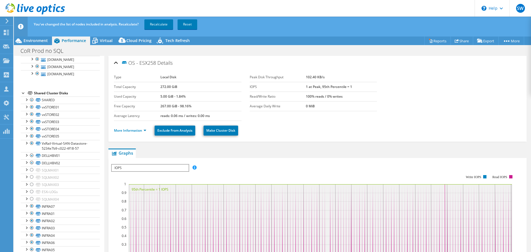
click at [31, 32] on div at bounding box center [32, 30] width 6 height 6
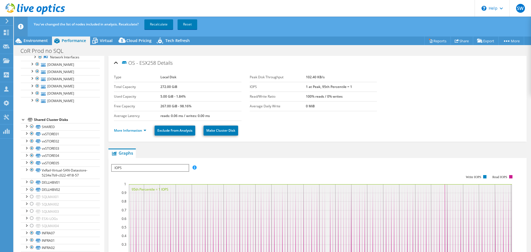
click at [54, 46] on link "DE300212132323-01-01-service-datastore1" at bounding box center [60, 40] width 79 height 12
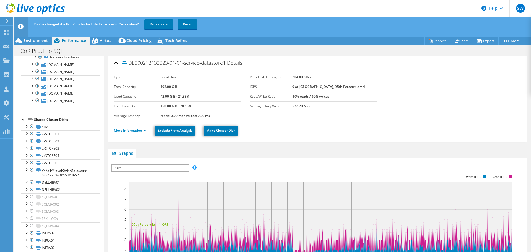
click at [40, 41] on div at bounding box center [40, 37] width 6 height 7
click at [31, 32] on div at bounding box center [32, 30] width 6 height 6
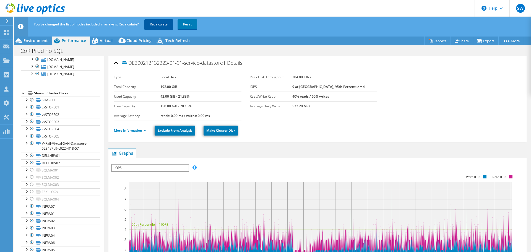
click at [160, 23] on link "Recalculate" at bounding box center [158, 24] width 29 height 10
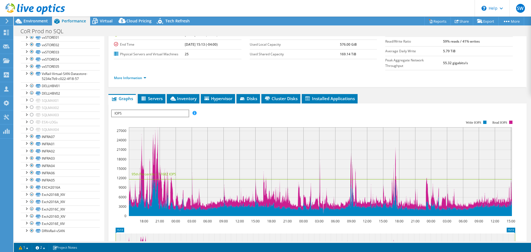
scroll to position [0, 0]
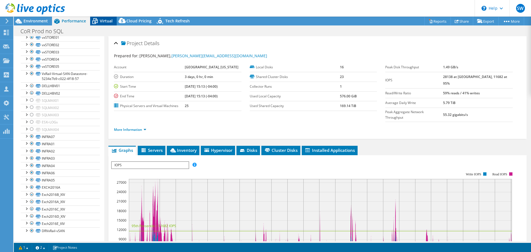
click at [101, 20] on span "Virtual" at bounding box center [106, 20] width 13 height 5
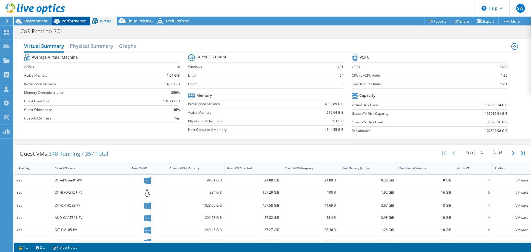
click at [68, 22] on span "Performance" at bounding box center [74, 20] width 24 height 5
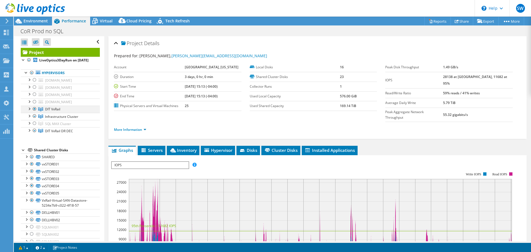
click at [30, 111] on div at bounding box center [29, 109] width 6 height 6
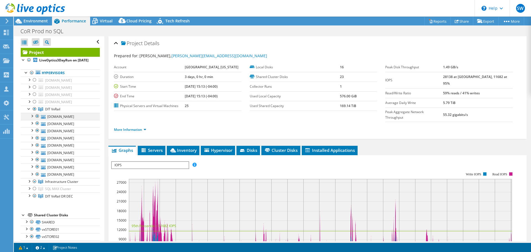
click at [31, 118] on div at bounding box center [32, 116] width 6 height 6
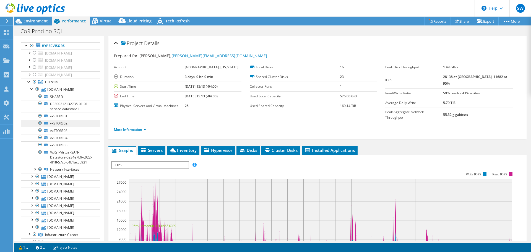
scroll to position [27, 0]
click at [31, 91] on div at bounding box center [32, 88] width 6 height 6
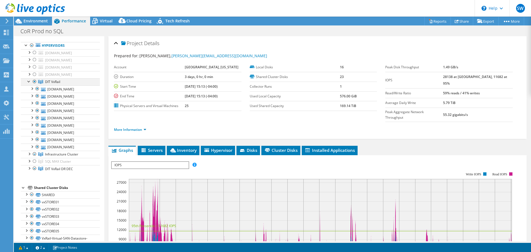
click at [28, 84] on div at bounding box center [29, 81] width 6 height 6
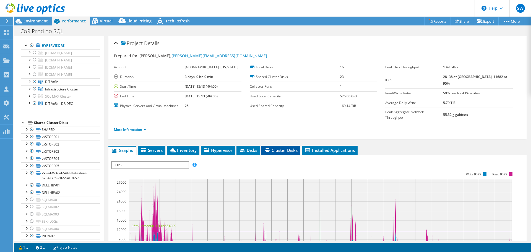
click at [285, 147] on span "Cluster Disks" at bounding box center [280, 150] width 33 height 6
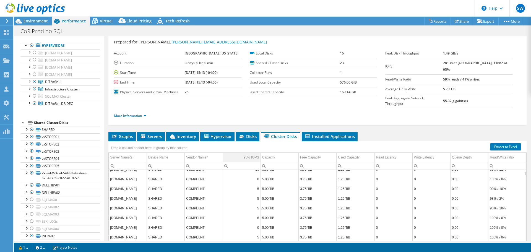
scroll to position [17, 0]
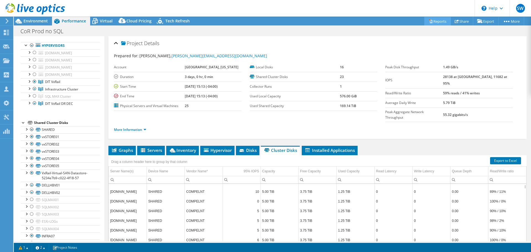
click at [430, 20] on link "Reports" at bounding box center [437, 21] width 27 height 9
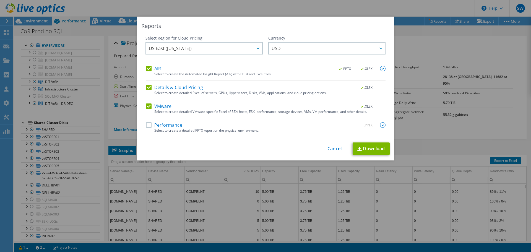
click at [146, 121] on div "AIR .PPTX .XLSX Select to create the Automated Insight Report (AIR) with PPTX a…" at bounding box center [265, 101] width 239 height 71
click at [148, 125] on label "Performance" at bounding box center [164, 125] width 36 height 6
click at [0, 0] on input "Performance" at bounding box center [0, 0] width 0 height 0
click at [374, 147] on link "Download" at bounding box center [370, 148] width 37 height 12
click at [329, 146] on link "Cancel" at bounding box center [334, 148] width 14 height 5
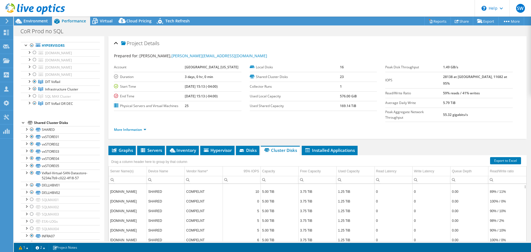
click at [15, 96] on div "Open All Close All Hide Excluded Nodes Project Tree Filter" at bounding box center [59, 174] width 90 height 331
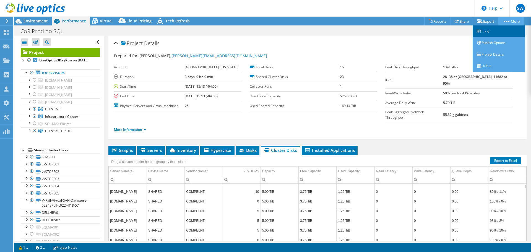
click at [492, 29] on link "Copy" at bounding box center [498, 31] width 52 height 12
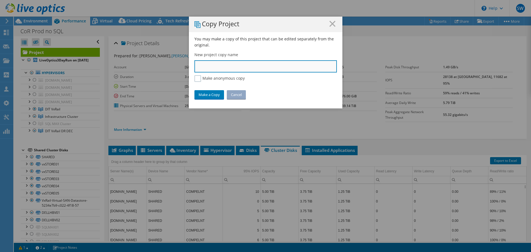
click at [212, 69] on input "text" at bounding box center [265, 66] width 142 height 12
type input "CoR Remote servers"
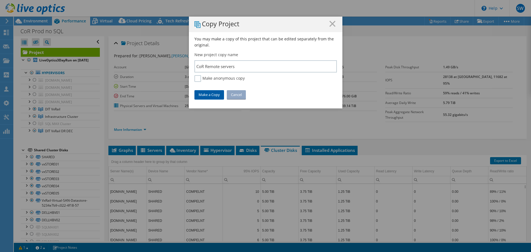
click at [205, 96] on link "Make a Copy" at bounding box center [209, 94] width 30 height 9
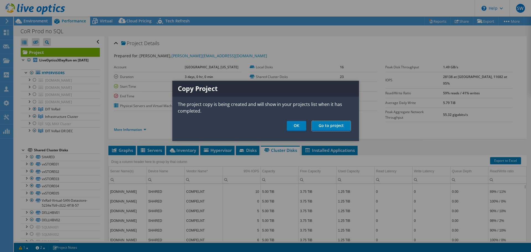
click at [334, 127] on link "Go to project" at bounding box center [330, 126] width 39 height 10
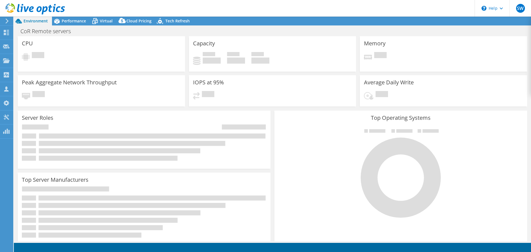
select select "USD"
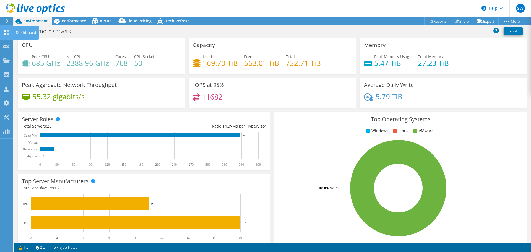
click at [6, 33] on use at bounding box center [6, 32] width 5 height 5
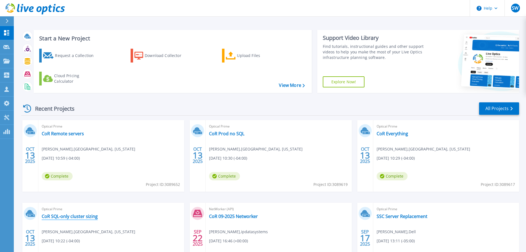
click at [78, 216] on link "CoR SQL-only cluster sizing" at bounding box center [70, 216] width 56 height 6
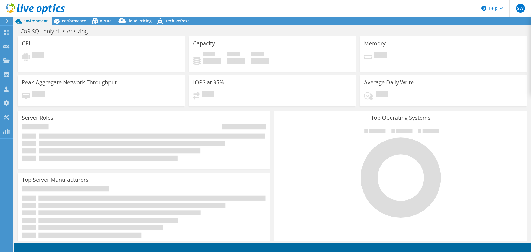
select select "USD"
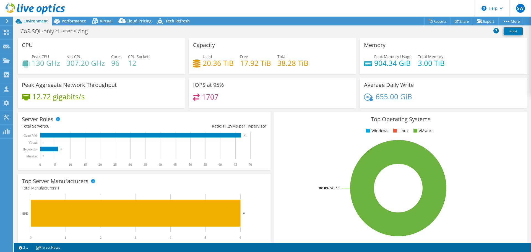
click at [128, 36] on div "CoR SQL-only cluster sizing Print" at bounding box center [272, 31] width 517 height 10
click at [434, 20] on link "Reports" at bounding box center [437, 21] width 27 height 9
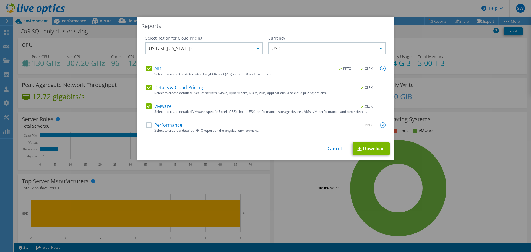
click at [148, 124] on label "Performance" at bounding box center [164, 125] width 36 height 6
click at [0, 0] on input "Performance" at bounding box center [0, 0] width 0 height 0
click at [372, 148] on link "Download" at bounding box center [370, 148] width 37 height 12
click at [333, 148] on link "Cancel" at bounding box center [334, 148] width 14 height 5
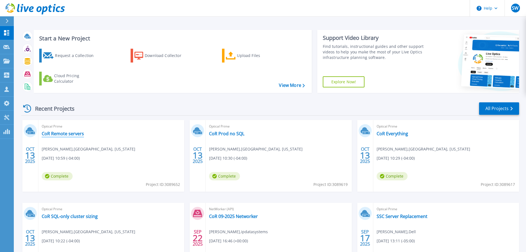
click at [65, 135] on link "CoR Remote servers" at bounding box center [63, 134] width 42 height 6
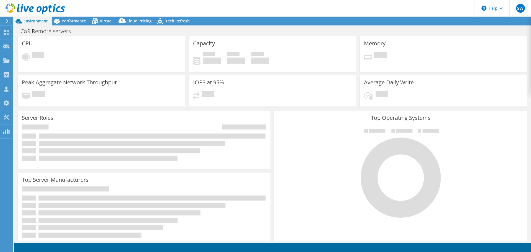
select select "USD"
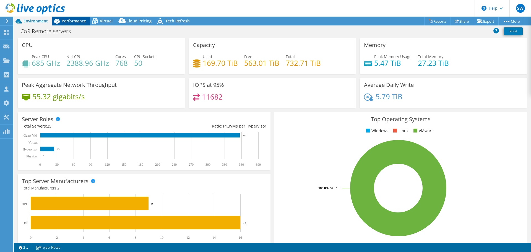
click at [57, 21] on icon at bounding box center [57, 21] width 6 height 5
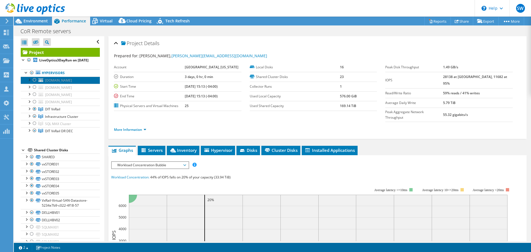
drag, startPoint x: 38, startPoint y: 83, endPoint x: 39, endPoint y: 88, distance: 4.6
click at [38, 84] on link "[DOMAIN_NAME]" at bounding box center [60, 80] width 79 height 7
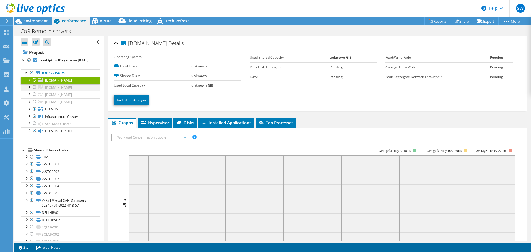
click at [36, 90] on div at bounding box center [35, 87] width 6 height 7
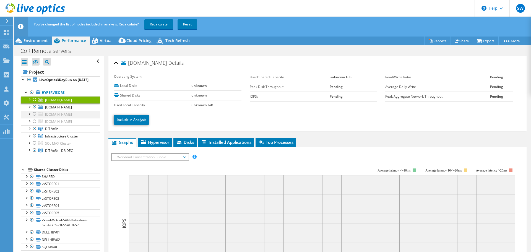
click at [34, 117] on div at bounding box center [35, 114] width 6 height 7
drag, startPoint x: 34, startPoint y: 143, endPoint x: 38, endPoint y: 143, distance: 3.6
click at [34, 125] on div at bounding box center [35, 121] width 6 height 7
click at [34, 132] on div at bounding box center [35, 128] width 6 height 7
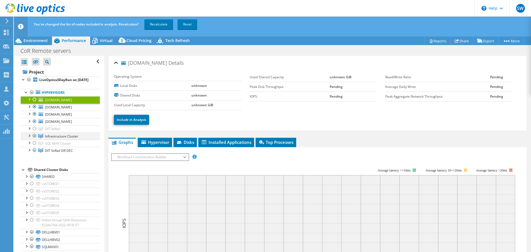
click at [33, 139] on div at bounding box center [35, 135] width 6 height 7
click at [35, 153] on div at bounding box center [35, 150] width 6 height 7
click at [34, 139] on div at bounding box center [35, 135] width 6 height 7
click at [34, 153] on div at bounding box center [35, 150] width 6 height 7
click at [28, 102] on div at bounding box center [29, 99] width 6 height 6
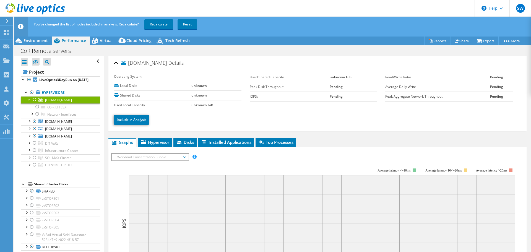
click at [27, 102] on div at bounding box center [29, 99] width 6 height 6
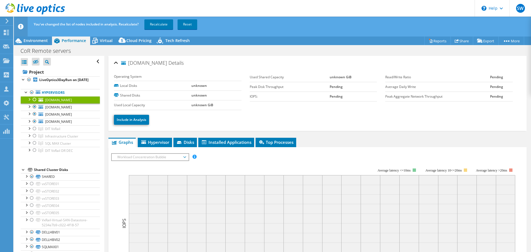
click at [34, 103] on div at bounding box center [35, 99] width 6 height 7
drag, startPoint x: 16, startPoint y: 112, endPoint x: 20, endPoint y: 109, distance: 4.8
click at [17, 111] on div "Tools" at bounding box center [20, 117] width 15 height 14
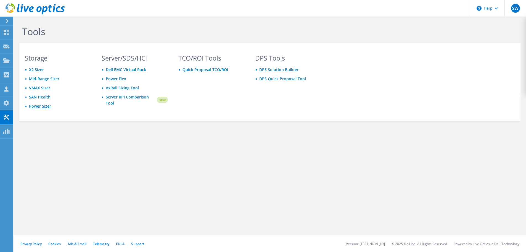
drag, startPoint x: 0, startPoint y: 0, endPoint x: 30, endPoint y: 104, distance: 108.5
click at [30, 104] on link "Power Sizer" at bounding box center [40, 105] width 22 height 5
click at [6, 30] on icon at bounding box center [6, 32] width 7 height 5
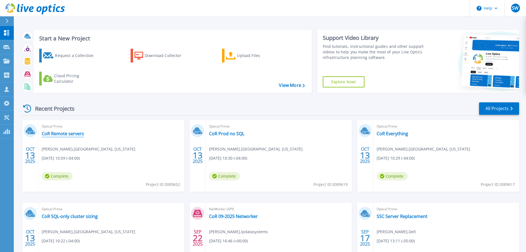
click at [77, 131] on link "CoR Remote servers" at bounding box center [63, 134] width 42 height 6
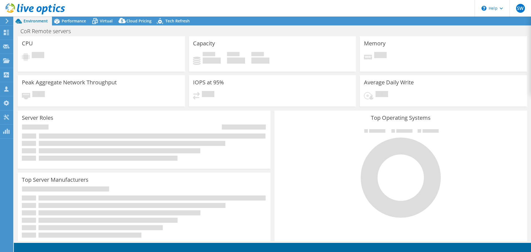
select select "USD"
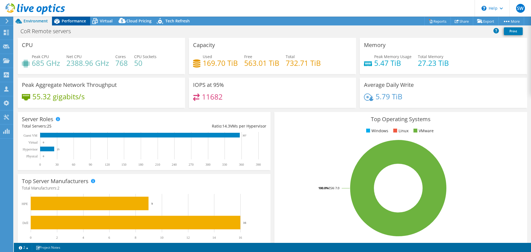
click at [70, 20] on span "Performance" at bounding box center [74, 20] width 24 height 5
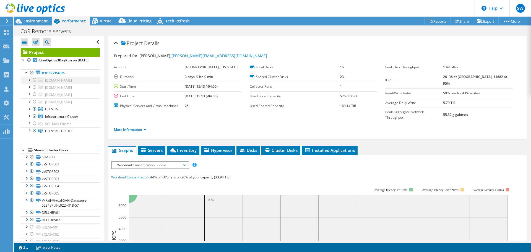
click at [34, 83] on div at bounding box center [35, 80] width 6 height 7
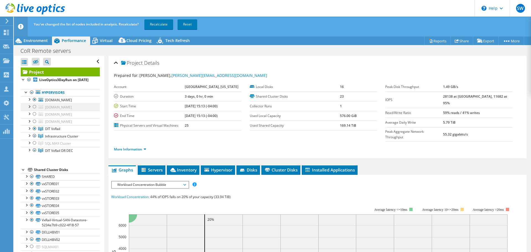
click at [35, 110] on div at bounding box center [35, 106] width 6 height 7
click at [34, 117] on div at bounding box center [35, 114] width 6 height 7
drag, startPoint x: 33, startPoint y: 141, endPoint x: 35, endPoint y: 141, distance: 2.8
click at [33, 125] on div at bounding box center [35, 121] width 6 height 7
drag, startPoint x: 35, startPoint y: 153, endPoint x: 44, endPoint y: 152, distance: 9.2
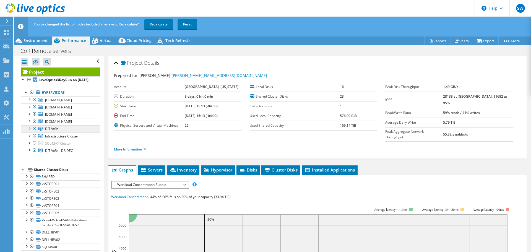
click at [35, 132] on div at bounding box center [35, 128] width 6 height 7
click at [34, 139] on div at bounding box center [35, 135] width 6 height 7
drag, startPoint x: 35, startPoint y: 160, endPoint x: 65, endPoint y: 158, distance: 30.4
click at [36, 139] on div at bounding box center [35, 135] width 6 height 7
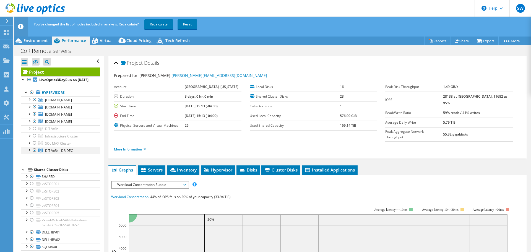
click at [35, 153] on div at bounding box center [35, 150] width 6 height 7
drag, startPoint x: 34, startPoint y: 174, endPoint x: 54, endPoint y: 174, distance: 20.2
click at [34, 153] on div at bounding box center [35, 150] width 6 height 7
click at [29, 102] on div at bounding box center [29, 99] width 6 height 6
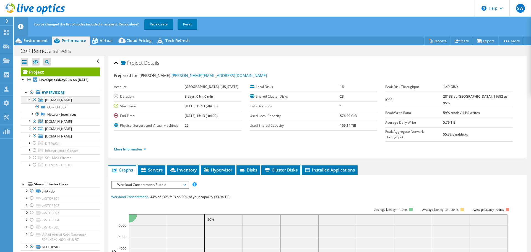
click at [29, 102] on div at bounding box center [29, 99] width 6 height 6
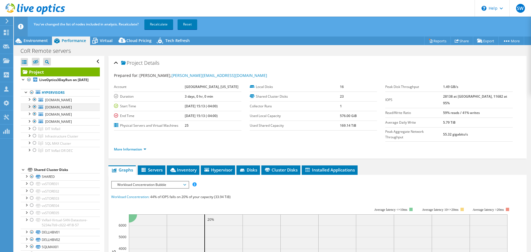
click at [30, 109] on div at bounding box center [29, 106] width 6 height 6
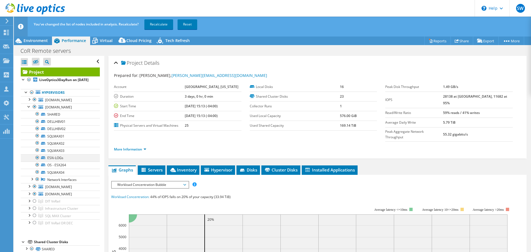
click at [36, 161] on div at bounding box center [38, 157] width 6 height 7
click at [37, 168] on div at bounding box center [38, 164] width 6 height 7
click at [28, 188] on div at bounding box center [29, 186] width 6 height 6
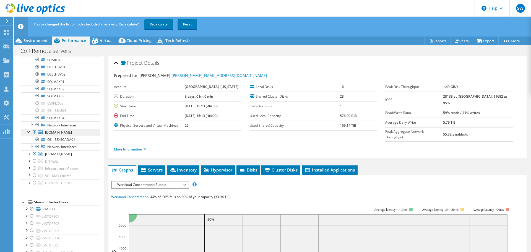
scroll to position [55, 0]
click at [29, 156] on div at bounding box center [29, 153] width 6 height 6
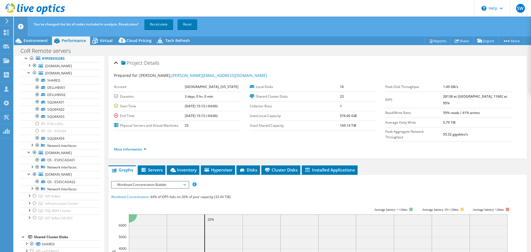
scroll to position [24, 0]
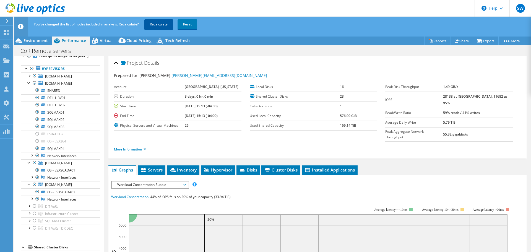
click at [164, 24] on link "Recalculate" at bounding box center [158, 24] width 29 height 10
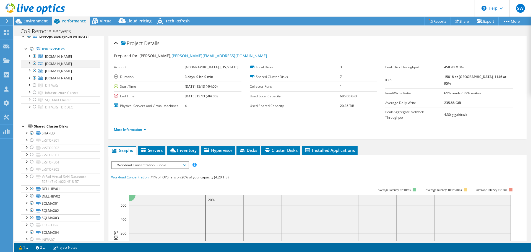
click at [34, 67] on div at bounding box center [35, 63] width 6 height 7
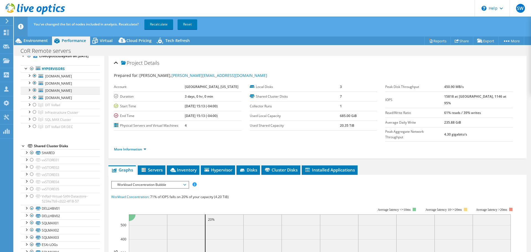
click at [35, 93] on div at bounding box center [35, 90] width 6 height 7
click at [164, 24] on link "Recalculate" at bounding box center [158, 24] width 29 height 10
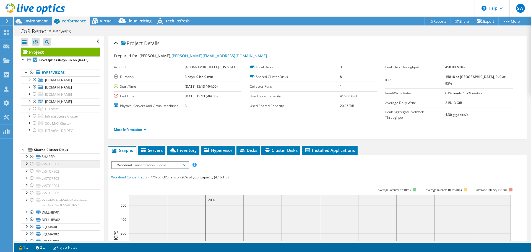
scroll to position [0, 0]
click at [38, 19] on span "Environment" at bounding box center [35, 20] width 24 height 5
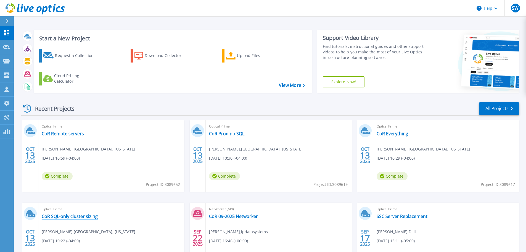
click at [65, 216] on link "CoR SQL-only cluster sizing" at bounding box center [70, 216] width 56 height 6
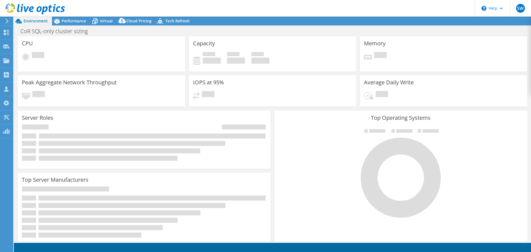
select select "USD"
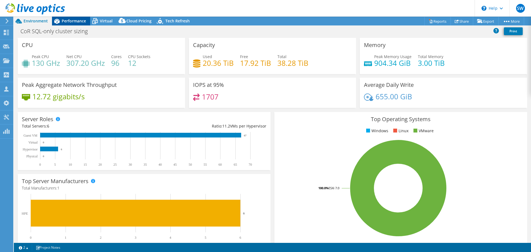
click at [78, 19] on span "Performance" at bounding box center [74, 20] width 24 height 5
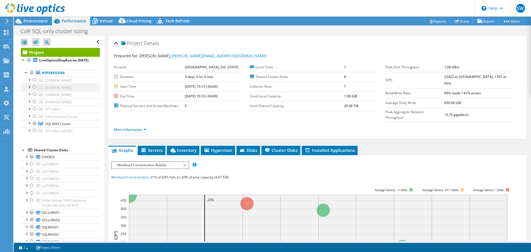
click at [32, 90] on div at bounding box center [35, 87] width 6 height 7
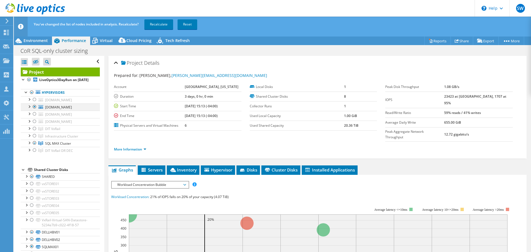
click at [30, 109] on div at bounding box center [29, 106] width 6 height 6
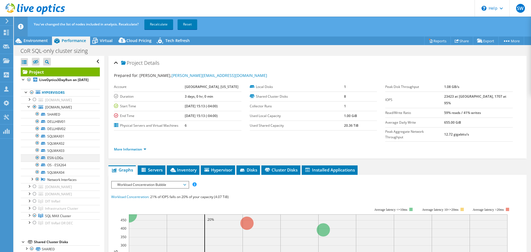
click at [38, 161] on div at bounding box center [38, 157] width 6 height 7
click at [37, 168] on div at bounding box center [38, 164] width 6 height 7
click at [165, 23] on link "Recalculate" at bounding box center [158, 24] width 29 height 10
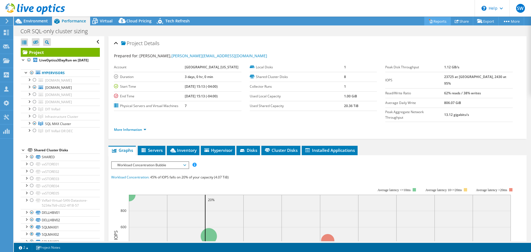
click at [437, 21] on link "Reports" at bounding box center [437, 21] width 27 height 9
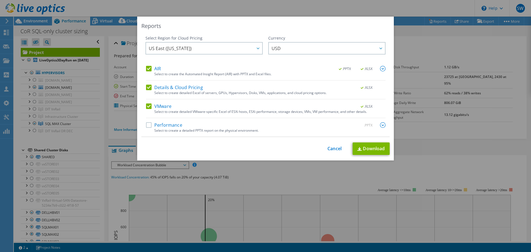
drag, startPoint x: 146, startPoint y: 125, endPoint x: 161, endPoint y: 135, distance: 17.2
click at [147, 125] on label "Performance" at bounding box center [164, 125] width 36 height 6
click at [0, 0] on input "Performance" at bounding box center [0, 0] width 0 height 0
click at [369, 147] on link "Download" at bounding box center [370, 148] width 37 height 12
click at [335, 145] on div "This process may take a while, please wait... Cancel Download" at bounding box center [265, 148] width 248 height 12
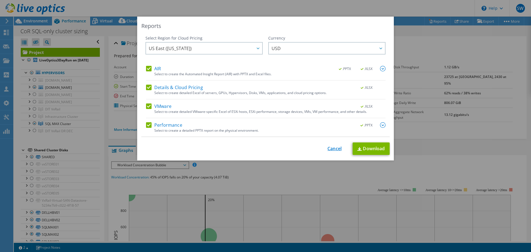
click at [331, 150] on link "Cancel" at bounding box center [334, 148] width 14 height 5
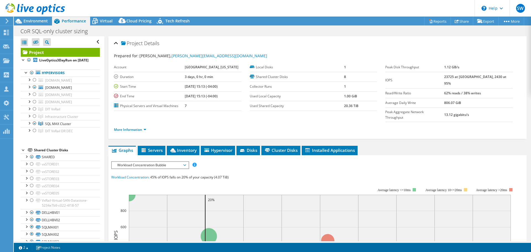
click at [506, 48] on div "Project Details" at bounding box center [317, 44] width 407 height 12
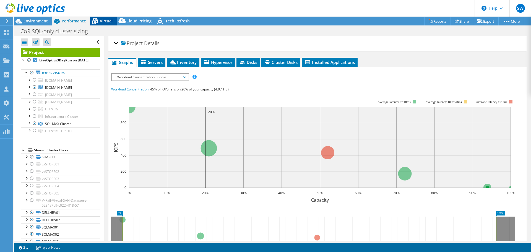
click at [105, 20] on span "Virtual" at bounding box center [106, 20] width 13 height 5
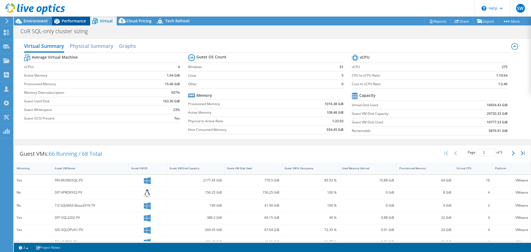
click at [73, 22] on span "Performance" at bounding box center [74, 20] width 24 height 5
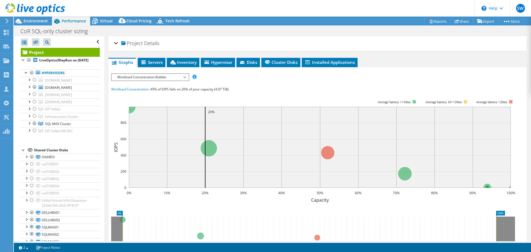
click at [117, 43] on div "Project Details" at bounding box center [317, 44] width 407 height 12
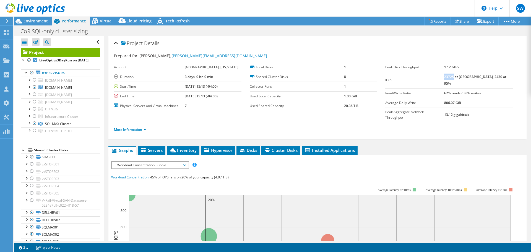
drag, startPoint x: 456, startPoint y: 77, endPoint x: 463, endPoint y: 79, distance: 7.4
click at [464, 78] on b "23725 at Peak, 2430 at 95%" at bounding box center [475, 79] width 62 height 11
copy b "23725"
click at [6, 33] on icon at bounding box center [6, 32] width 7 height 5
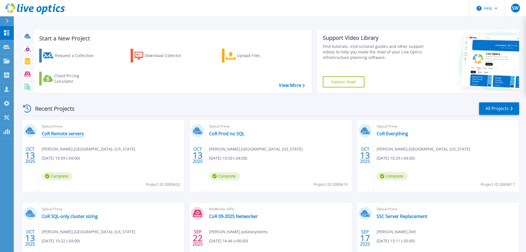
click at [56, 133] on link "CoR Remote servers" at bounding box center [63, 134] width 42 height 6
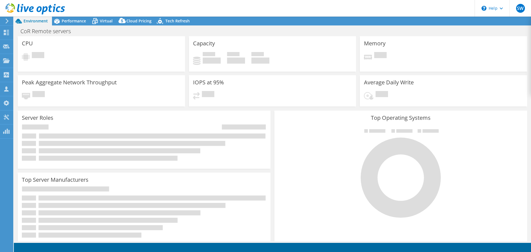
select select "USD"
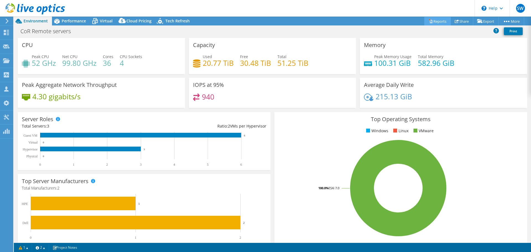
click at [436, 20] on link "Reports" at bounding box center [437, 21] width 27 height 9
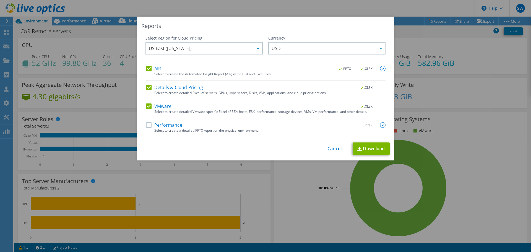
click at [149, 124] on label "Performance" at bounding box center [164, 125] width 36 height 6
click at [0, 0] on input "Performance" at bounding box center [0, 0] width 0 height 0
click at [372, 149] on link "Download" at bounding box center [370, 148] width 37 height 12
drag, startPoint x: 329, startPoint y: 149, endPoint x: 332, endPoint y: 145, distance: 4.6
click at [330, 148] on link "Cancel" at bounding box center [334, 148] width 14 height 5
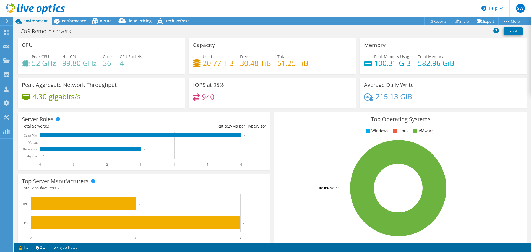
click at [503, 145] on rect at bounding box center [397, 188] width 239 height 97
click at [75, 22] on span "Performance" at bounding box center [74, 20] width 24 height 5
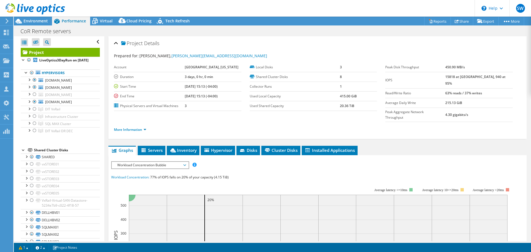
drag, startPoint x: 456, startPoint y: 78, endPoint x: 466, endPoint y: 78, distance: 9.9
click at [466, 78] on tr "IOPS 15818 at Peak, 940 at 95%" at bounding box center [448, 80] width 127 height 16
copy tr "15818"
click at [29, 89] on div at bounding box center [29, 87] width 6 height 6
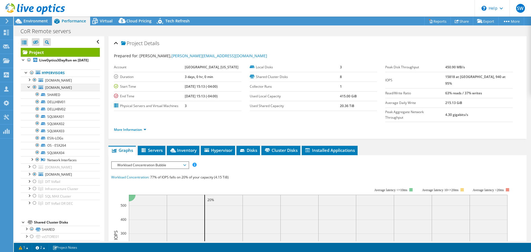
click at [29, 89] on div at bounding box center [29, 87] width 6 height 6
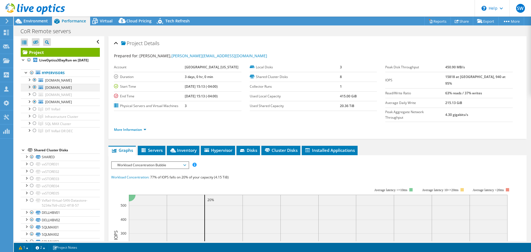
click at [34, 90] on div at bounding box center [35, 87] width 6 height 7
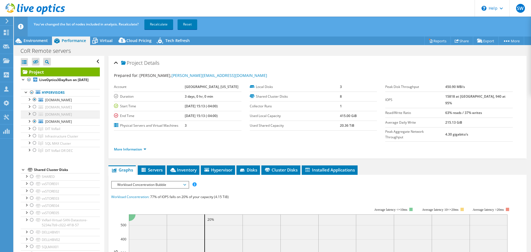
click at [35, 117] on div at bounding box center [35, 114] width 6 height 7
click at [164, 25] on link "Recalculate" at bounding box center [158, 24] width 29 height 10
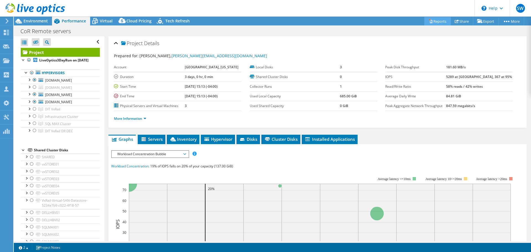
click at [438, 20] on link "Reports" at bounding box center [437, 21] width 27 height 9
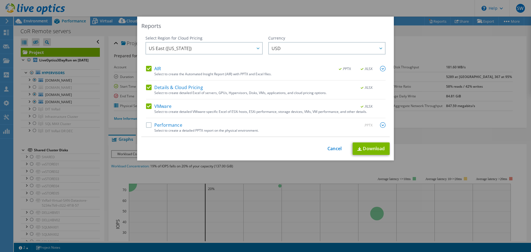
drag, startPoint x: 145, startPoint y: 125, endPoint x: 153, endPoint y: 126, distance: 7.3
click at [146, 125] on label "Performance" at bounding box center [164, 125] width 36 height 6
click at [0, 0] on input "Performance" at bounding box center [0, 0] width 0 height 0
click at [370, 149] on link "Download" at bounding box center [370, 148] width 37 height 12
click at [324, 149] on div "This process may take a while, please wait... Cancel Download" at bounding box center [265, 148] width 248 height 12
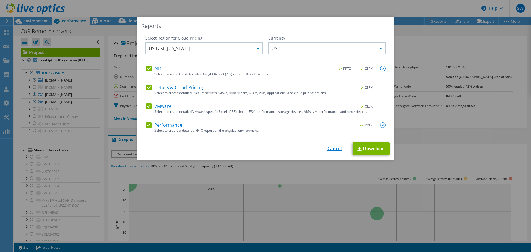
click at [327, 148] on link "Cancel" at bounding box center [334, 148] width 14 height 5
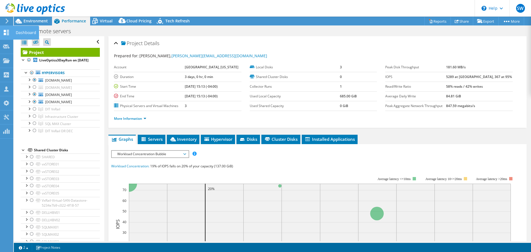
click at [6, 32] on icon at bounding box center [6, 32] width 7 height 5
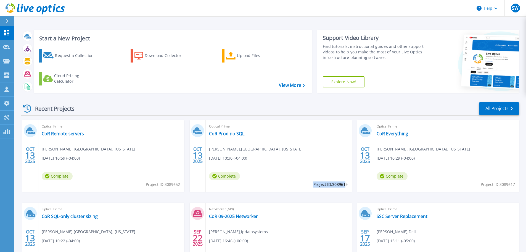
drag, startPoint x: 313, startPoint y: 185, endPoint x: 346, endPoint y: 186, distance: 33.2
click at [346, 186] on span "Project ID: 3089619" at bounding box center [331, 184] width 34 height 6
click at [345, 185] on span "Project ID: 3089619" at bounding box center [331, 184] width 34 height 6
drag, startPoint x: 347, startPoint y: 185, endPoint x: 313, endPoint y: 185, distance: 33.7
click at [314, 185] on span "Project ID: 3089619" at bounding box center [331, 184] width 34 height 6
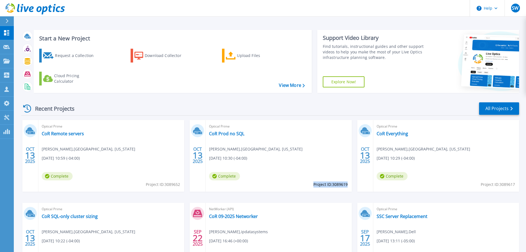
copy span "Project ID: 3089619"
drag, startPoint x: 230, startPoint y: 135, endPoint x: 290, endPoint y: 139, distance: 60.7
click at [299, 141] on div "Optical Prime CoR Prod no SQL [PERSON_NAME] , [GEOGRAPHIC_DATA], [US_STATE] [DA…" at bounding box center [279, 156] width 146 height 72
click at [249, 134] on div "Optical Prime CoR Prod no SQL [PERSON_NAME] , [GEOGRAPHIC_DATA], [US_STATE] [DA…" at bounding box center [279, 156] width 146 height 72
copy div "CoR Prod no SQL"
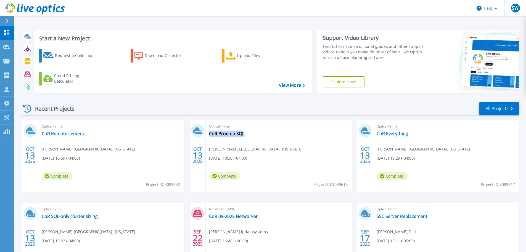
drag, startPoint x: 303, startPoint y: 135, endPoint x: 350, endPoint y: 154, distance: 51.0
click at [303, 135] on div "Optical Prime CoR Prod no SQL [PERSON_NAME] , [GEOGRAPHIC_DATA], [US_STATE] [DA…" at bounding box center [279, 156] width 146 height 72
click at [281, 140] on div "Optical Prime CoR Prod no SQL [PERSON_NAME] , [GEOGRAPHIC_DATA], [US_STATE] [DA…" at bounding box center [279, 156] width 146 height 72
drag, startPoint x: 206, startPoint y: 137, endPoint x: 245, endPoint y: 135, distance: 38.8
click at [245, 135] on div "Optical Prime CoR Prod no SQL [PERSON_NAME] , [GEOGRAPHIC_DATA], [US_STATE] [DA…" at bounding box center [279, 156] width 146 height 72
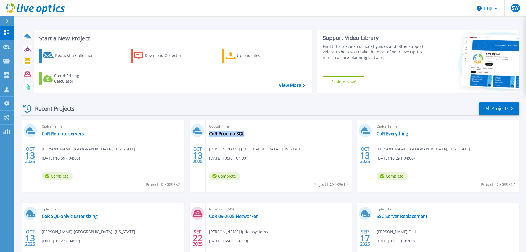
scroll to position [28, 0]
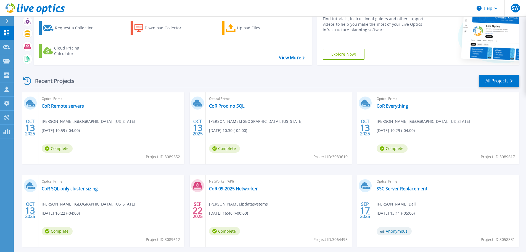
drag, startPoint x: 321, startPoint y: 116, endPoint x: 250, endPoint y: 96, distance: 73.8
click at [321, 116] on div "Optical Prime CoR Prod no SQL [PERSON_NAME] , [GEOGRAPHIC_DATA], [US_STATE] [DA…" at bounding box center [279, 128] width 146 height 72
drag, startPoint x: 259, startPoint y: 110, endPoint x: 248, endPoint y: 108, distance: 11.5
click at [246, 108] on div "Optical Prime CoR Prod no SQL [PERSON_NAME] , [GEOGRAPHIC_DATA], [US_STATE] [DA…" at bounding box center [279, 128] width 146 height 72
copy div "CoR Prod no SQL"
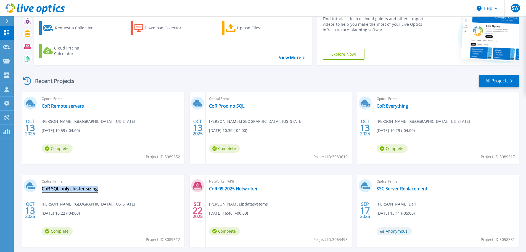
drag, startPoint x: 100, startPoint y: 190, endPoint x: 42, endPoint y: 188, distance: 58.0
click at [42, 188] on div "Optical Prime CoR SQL-only cluster sizing [PERSON_NAME] , [GEOGRAPHIC_DATA], [U…" at bounding box center [111, 211] width 146 height 72
copy link "CoR SQL-only cluster sizing"
click at [267, 188] on div "NetWorker (API) CoR 09-2025 Networker [PERSON_NAME] , ipdatasystems [DATE] 16:4…" at bounding box center [279, 211] width 146 height 72
drag, startPoint x: 114, startPoint y: 188, endPoint x: 107, endPoint y: 191, distance: 7.3
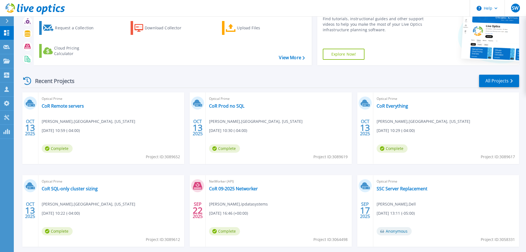
click at [107, 191] on div "Optical Prime CoR SQL-only cluster sizing [PERSON_NAME] , [GEOGRAPHIC_DATA], [U…" at bounding box center [111, 211] width 146 height 72
drag, startPoint x: 109, startPoint y: 194, endPoint x: 105, endPoint y: 195, distance: 4.6
click at [105, 195] on div "Optical Prime CoR SQL-only cluster sizing [PERSON_NAME] , [GEOGRAPHIC_DATA], [U…" at bounding box center [111, 211] width 146 height 72
copy div "CoR SQL-only cluster sizing"
click at [94, 117] on div "Optical Prime CoR Remote servers [PERSON_NAME] , [GEOGRAPHIC_DATA], [US_STATE] …" at bounding box center [111, 128] width 146 height 72
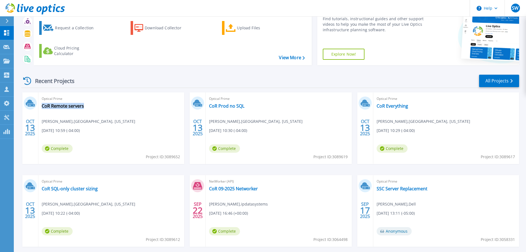
drag, startPoint x: 88, startPoint y: 110, endPoint x: 40, endPoint y: 107, distance: 48.2
click at [41, 106] on div "Optical Prime CoR Remote servers [PERSON_NAME] , [GEOGRAPHIC_DATA], [US_STATE] …" at bounding box center [111, 128] width 146 height 72
copy link "CoR Remote servers"
drag, startPoint x: 131, startPoint y: 106, endPoint x: 124, endPoint y: 117, distance: 12.9
click at [131, 104] on div "Optical Prime CoR Remote servers [PERSON_NAME] , [GEOGRAPHIC_DATA], [US_STATE] …" at bounding box center [111, 128] width 146 height 72
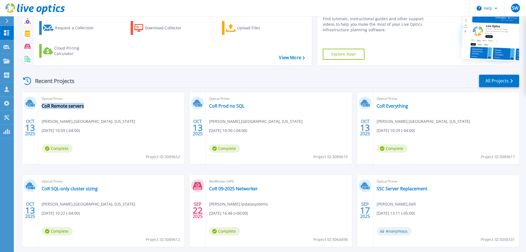
drag, startPoint x: 40, startPoint y: 109, endPoint x: 86, endPoint y: 107, distance: 46.2
click at [86, 106] on div "Optical Prime CoR Remote servers [PERSON_NAME] , [GEOGRAPHIC_DATA], [US_STATE] …" at bounding box center [111, 128] width 146 height 72
copy link "CoR Remote servers"
drag, startPoint x: 158, startPoint y: 112, endPoint x: 150, endPoint y: 104, distance: 11.7
click at [158, 112] on div "Optical Prime CoR Remote servers [PERSON_NAME] , [GEOGRAPHIC_DATA], [US_STATE] …" at bounding box center [111, 128] width 146 height 72
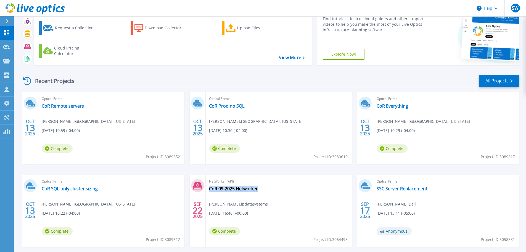
drag, startPoint x: 266, startPoint y: 191, endPoint x: 260, endPoint y: 191, distance: 5.8
click at [260, 191] on div "NetWorker (API) CoR 09-2025 Networker [PERSON_NAME] , ipdatasystems [DATE] 16:4…" at bounding box center [279, 211] width 146 height 72
copy div "CoR 09-2025 Networker"
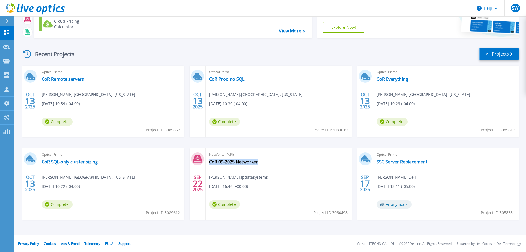
click at [494, 54] on link "All Projects" at bounding box center [499, 54] width 40 height 12
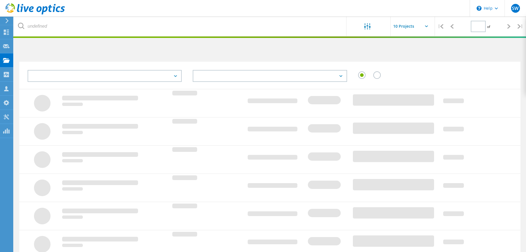
type input "1"
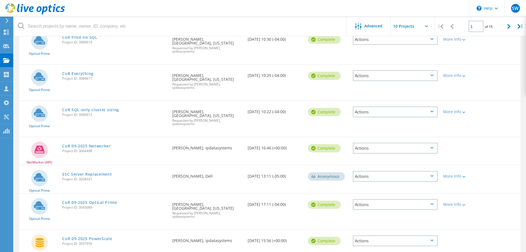
scroll to position [110, 0]
drag, startPoint x: 115, startPoint y: 204, endPoint x: 62, endPoint y: 202, distance: 52.5
click at [62, 229] on div "CoR 09-2025 PowerScale Project ID: 3037950" at bounding box center [114, 239] width 110 height 21
click at [99, 236] on link "CoR 09-2025 PowerScale" at bounding box center [87, 238] width 50 height 4
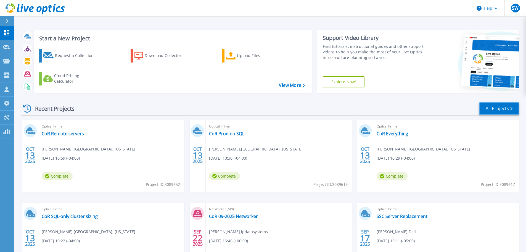
click at [498, 109] on link "All Projects" at bounding box center [499, 108] width 40 height 12
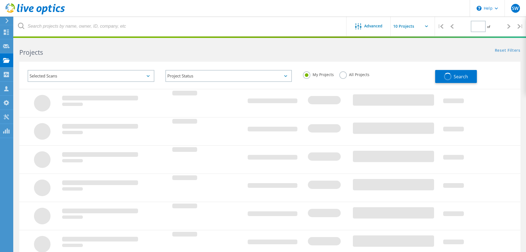
type input "1"
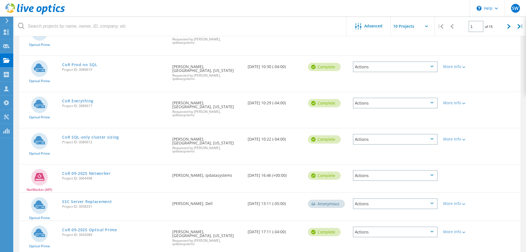
scroll to position [83, 0]
drag, startPoint x: 125, startPoint y: 232, endPoint x: 87, endPoint y: 230, distance: 37.6
drag, startPoint x: 114, startPoint y: 229, endPoint x: 118, endPoint y: 237, distance: 8.2
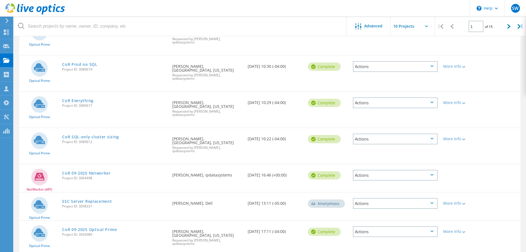
drag, startPoint x: 60, startPoint y: 228, endPoint x: 123, endPoint y: 227, distance: 63.6
copy link "CoR 09-2025 PowerScale"
click at [122, 220] on div "CoR 09-2025 Optical Prime Project ID: 3043089" at bounding box center [114, 230] width 110 height 21
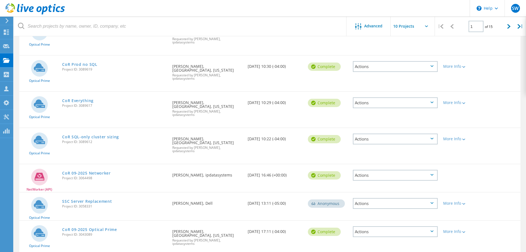
drag, startPoint x: 103, startPoint y: 230, endPoint x: 119, endPoint y: 241, distance: 19.8
drag, startPoint x: 61, startPoint y: 230, endPoint x: 118, endPoint y: 229, distance: 56.7
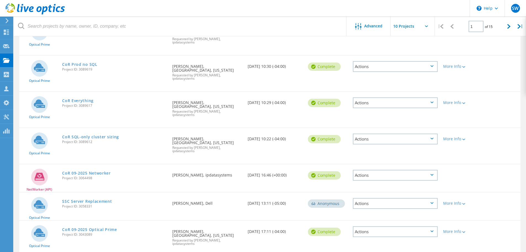
drag, startPoint x: 61, startPoint y: 230, endPoint x: 116, endPoint y: 229, distance: 55.3
copy link "CoR 09-2025 PowerScale"
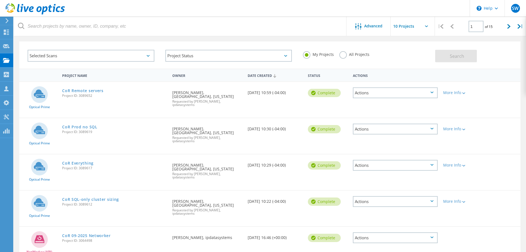
scroll to position [28, 0]
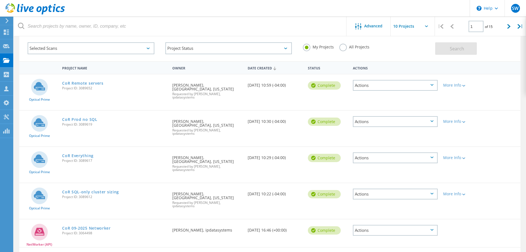
click at [14, 174] on div "Project Name Owner Date Created Status Actions Optical Prime CoR Remote servers…" at bounding box center [270, 235] width 513 height 348
click at [85, 117] on link "CoR Prod no SQL" at bounding box center [79, 119] width 35 height 4
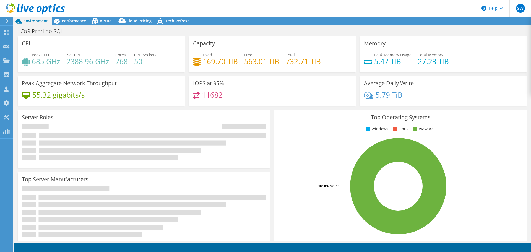
select select "USD"
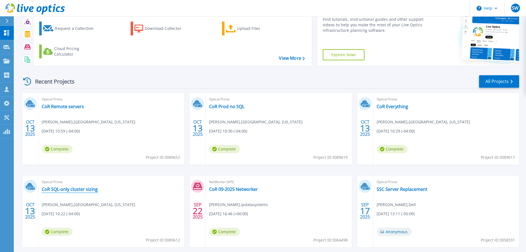
click at [78, 188] on link "CoR SQL-only cluster sizing" at bounding box center [70, 189] width 56 height 6
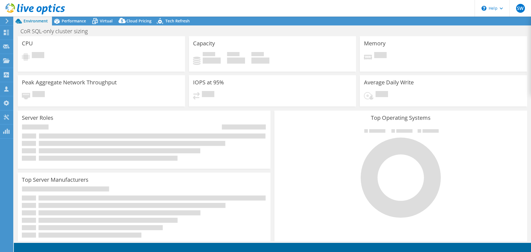
select select "USD"
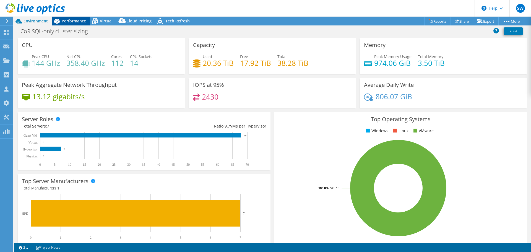
click at [78, 19] on span "Performance" at bounding box center [74, 20] width 24 height 5
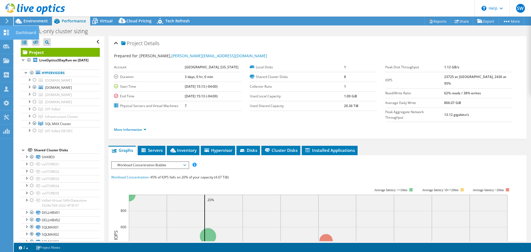
click at [7, 31] on icon at bounding box center [6, 32] width 7 height 5
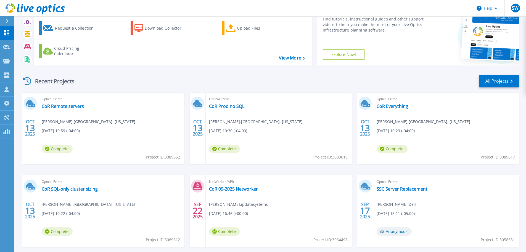
scroll to position [28, 0]
drag, startPoint x: 180, startPoint y: 240, endPoint x: 163, endPoint y: 242, distance: 17.0
click at [165, 242] on span "Project ID: 3089612" at bounding box center [163, 239] width 34 height 6
click at [70, 190] on link "CoR SQL-only cluster sizing" at bounding box center [70, 189] width 56 height 6
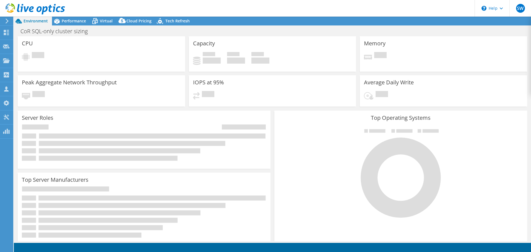
select select "USD"
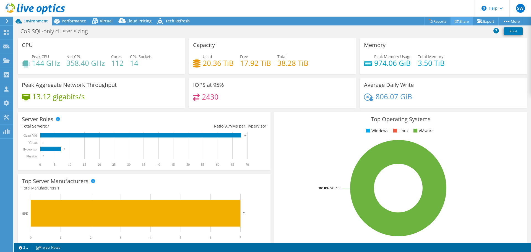
click at [462, 21] on link "Share" at bounding box center [461, 21] width 23 height 9
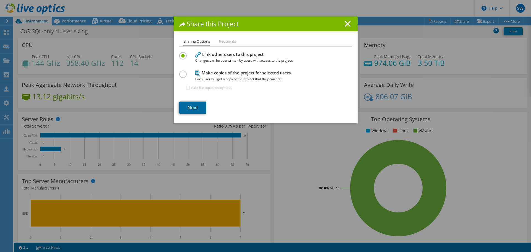
click at [189, 109] on link "Next" at bounding box center [192, 107] width 27 height 12
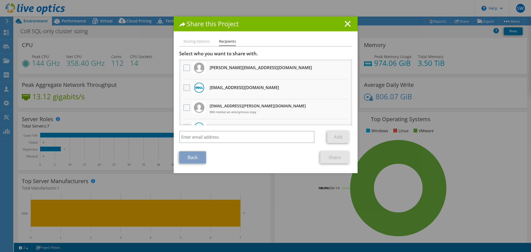
click at [184, 88] on label at bounding box center [187, 87] width 8 height 7
click at [0, 0] on input "checkbox" at bounding box center [0, 0] width 0 height 0
click at [336, 158] on link "Share" at bounding box center [334, 157] width 29 height 12
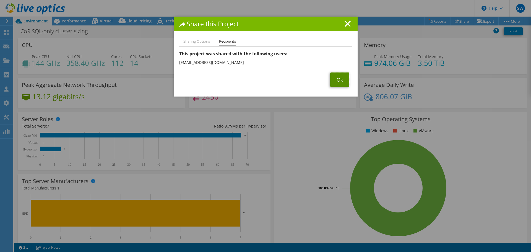
click at [334, 82] on link "Ok" at bounding box center [339, 79] width 19 height 14
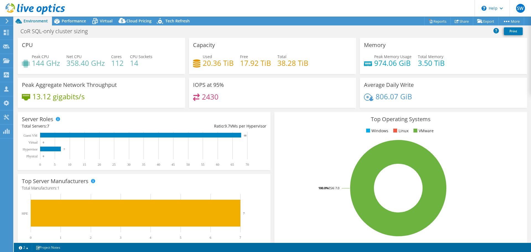
click at [86, 144] on rect at bounding box center [141, 149] width 239 height 35
drag, startPoint x: 3, startPoint y: 33, endPoint x: 27, endPoint y: 63, distance: 38.4
click at [3, 33] on icon at bounding box center [6, 32] width 7 height 5
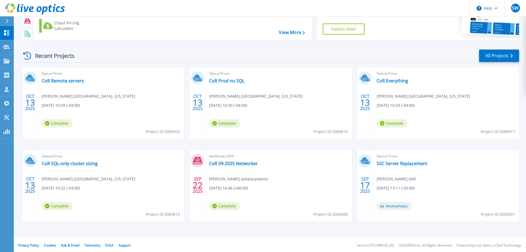
scroll to position [54, 0]
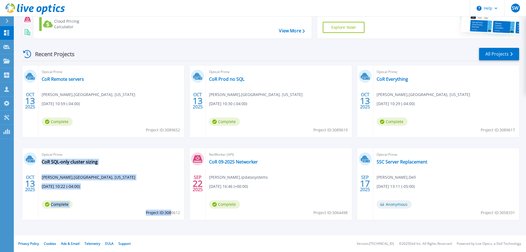
click at [172, 212] on div "Optical Prime CoR SQL-only cluster sizing [PERSON_NAME] , [GEOGRAPHIC_DATA], [U…" at bounding box center [111, 184] width 146 height 72
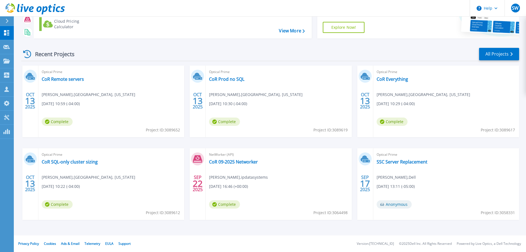
click at [178, 215] on span "Project ID: 3089612" at bounding box center [163, 212] width 34 height 6
click at [176, 213] on span "Project ID: 3089612" at bounding box center [163, 212] width 34 height 6
copy span "3089612"
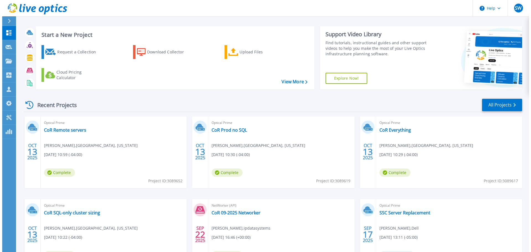
scroll to position [0, 0]
